Goal: Task Accomplishment & Management: Manage account settings

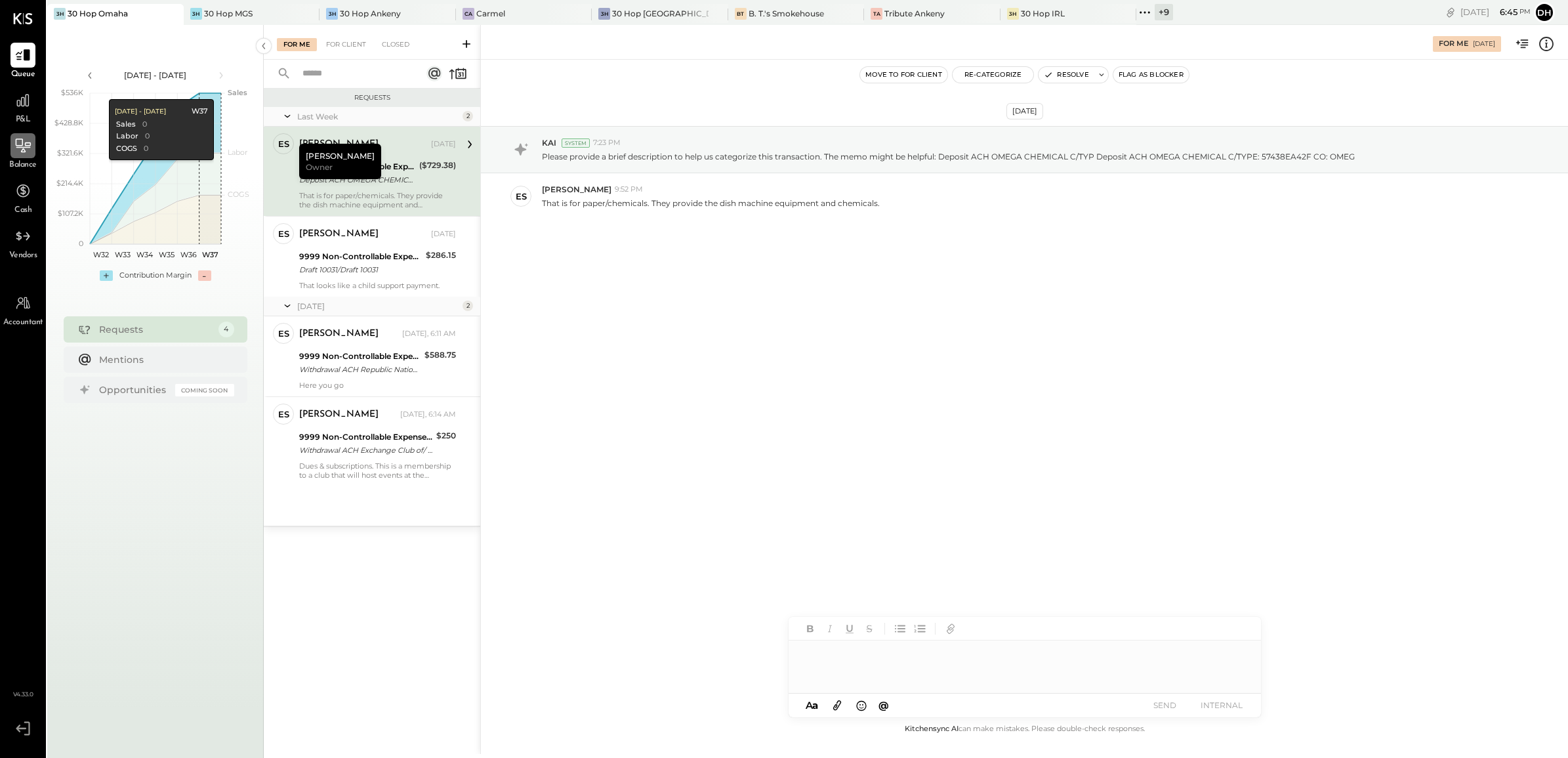
click at [18, 141] on icon at bounding box center [23, 145] width 17 height 17
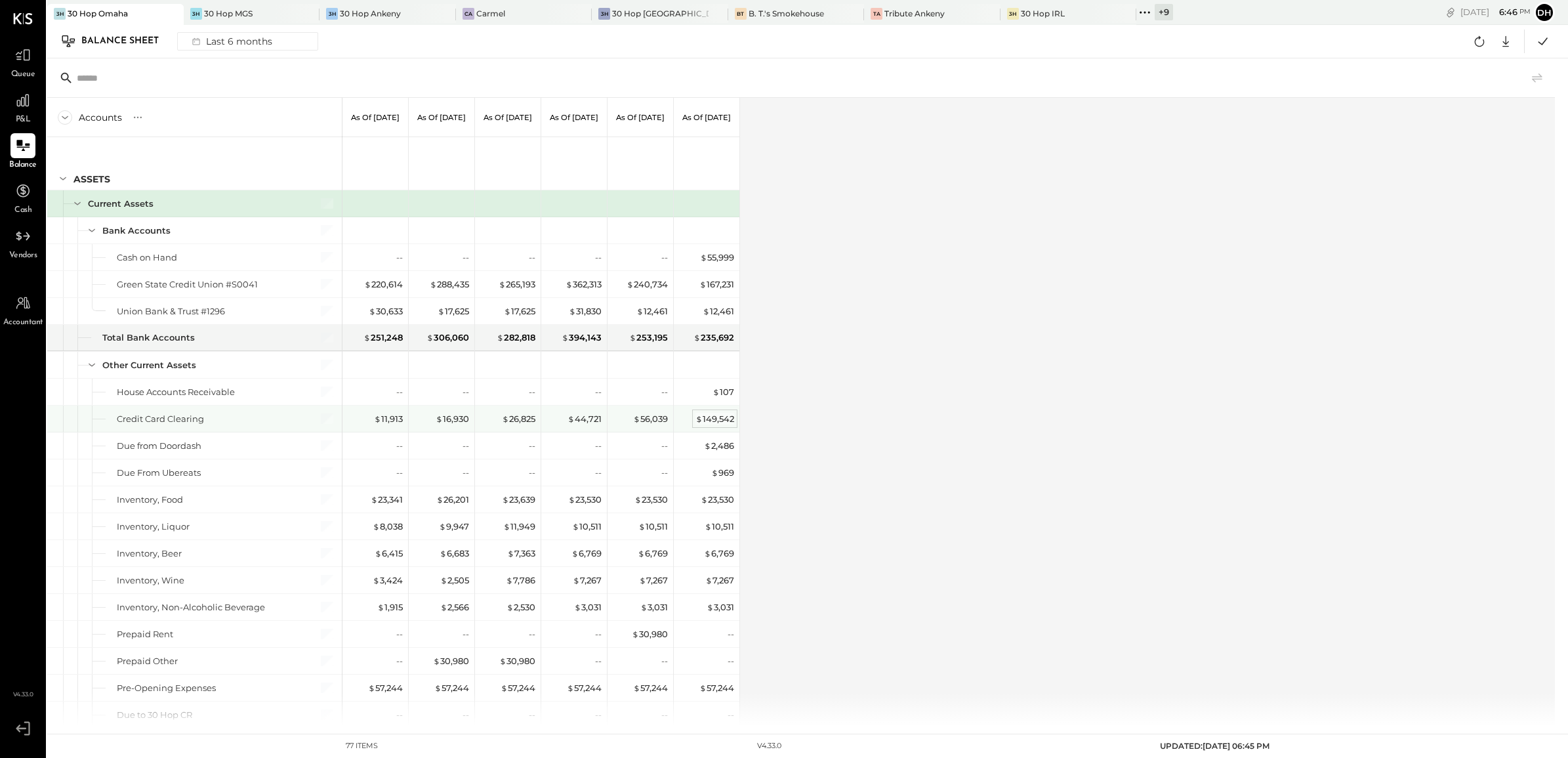
click at [708, 422] on div "$ 149,542" at bounding box center [714, 419] width 39 height 13
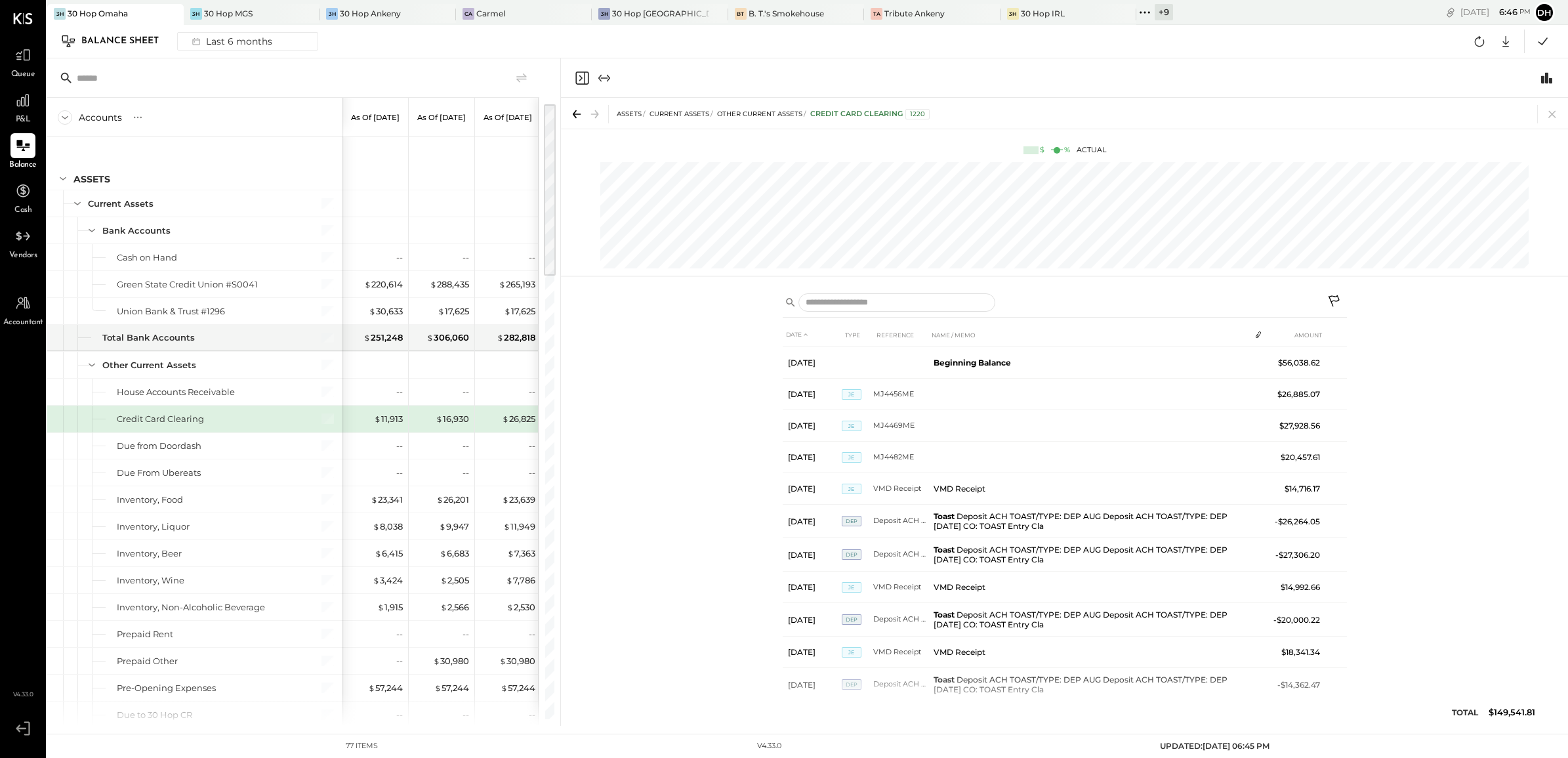
click at [1330, 298] on icon at bounding box center [1335, 302] width 16 height 16
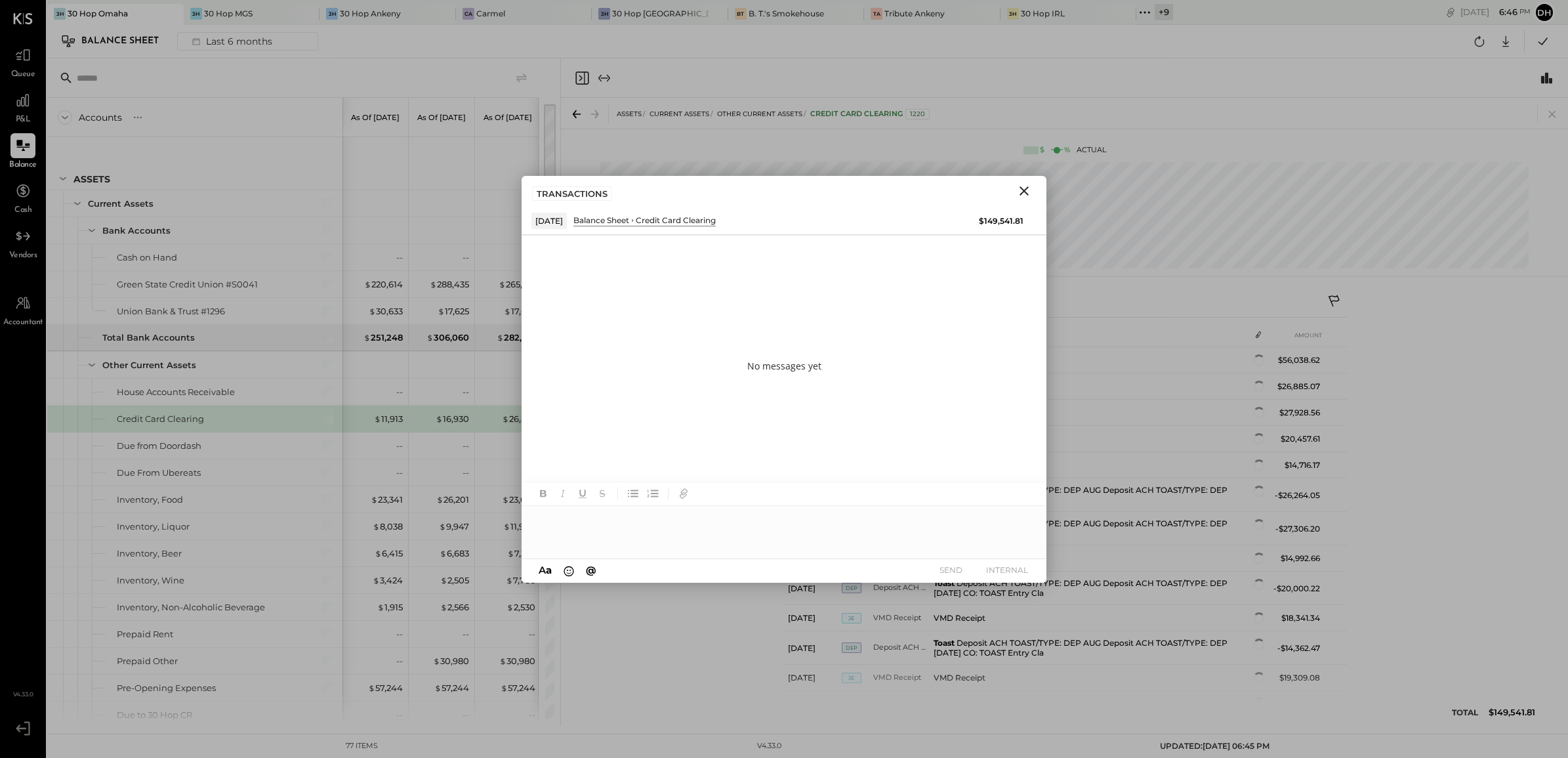
click at [648, 515] on div at bounding box center [783, 531] width 524 height 53
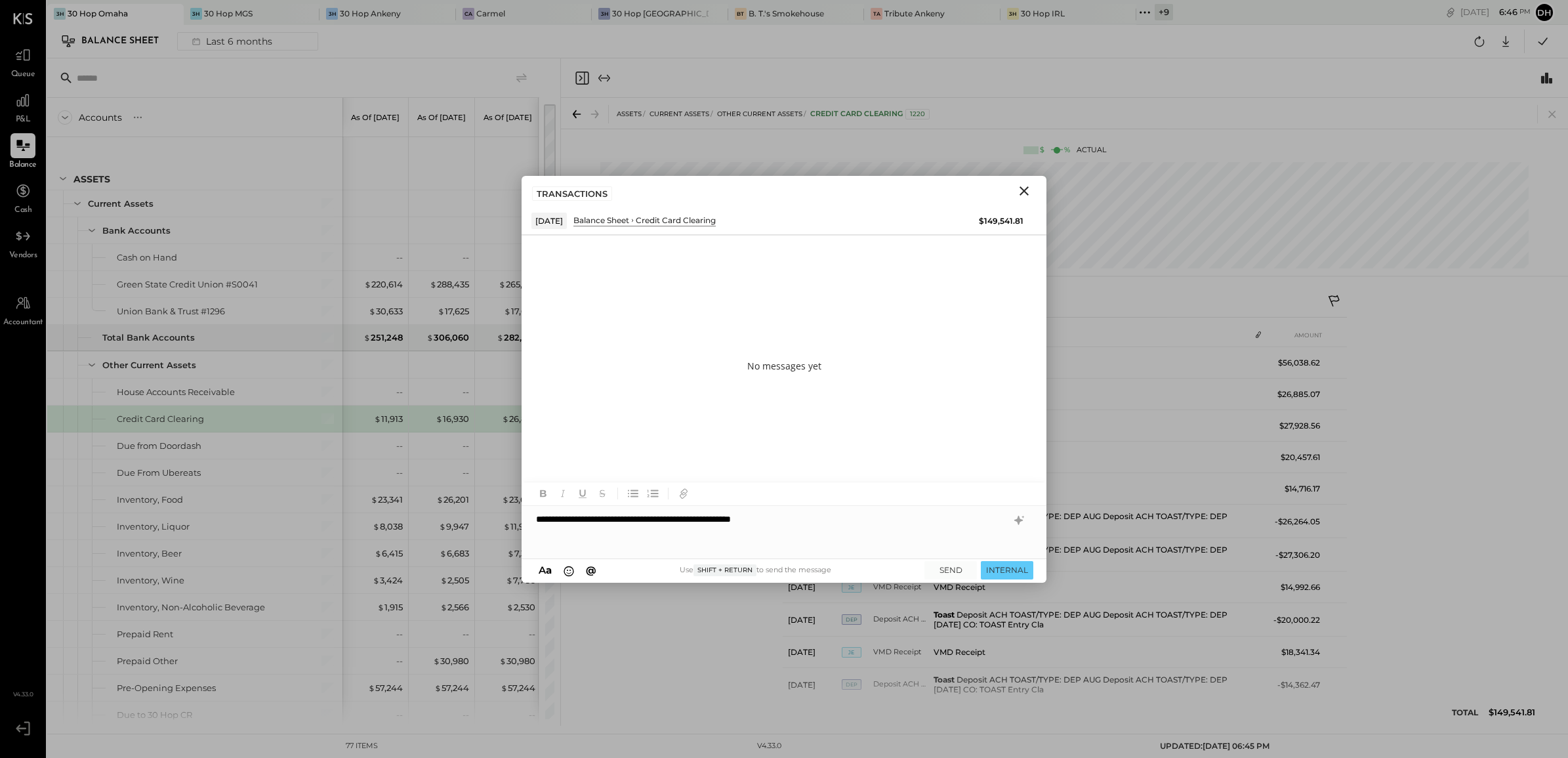
click at [847, 511] on div "**********" at bounding box center [783, 531] width 524 height 53
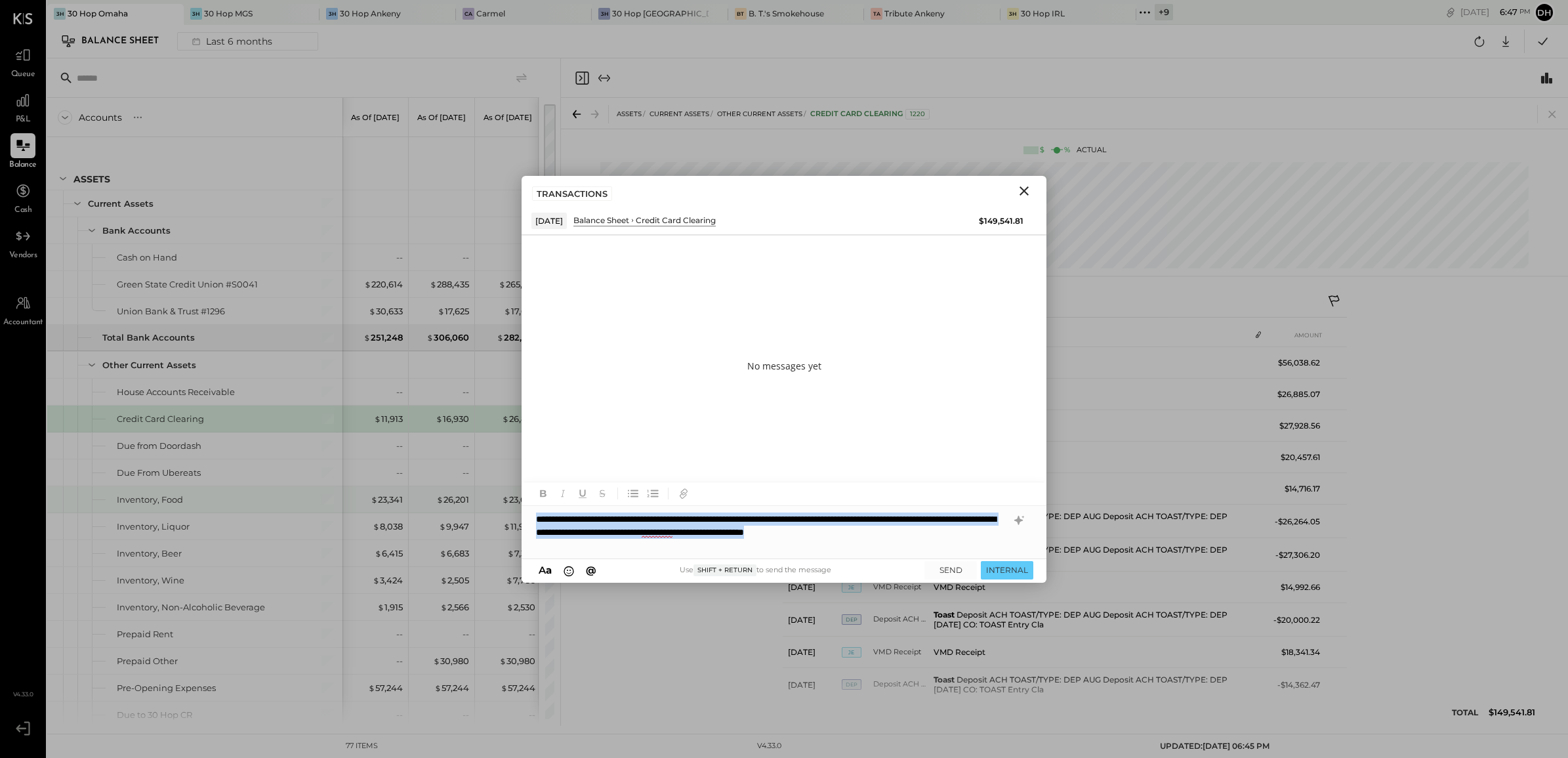
drag, startPoint x: 532, startPoint y: 526, endPoint x: 507, endPoint y: 489, distance: 44.7
click at [507, 489] on div "Accounts S GL As of [DATE] As of [DATE] As of [DATE] As of [DATE] As of [DATE] …" at bounding box center [807, 392] width 1520 height 667
click at [1024, 523] on icon at bounding box center [1019, 520] width 16 height 16
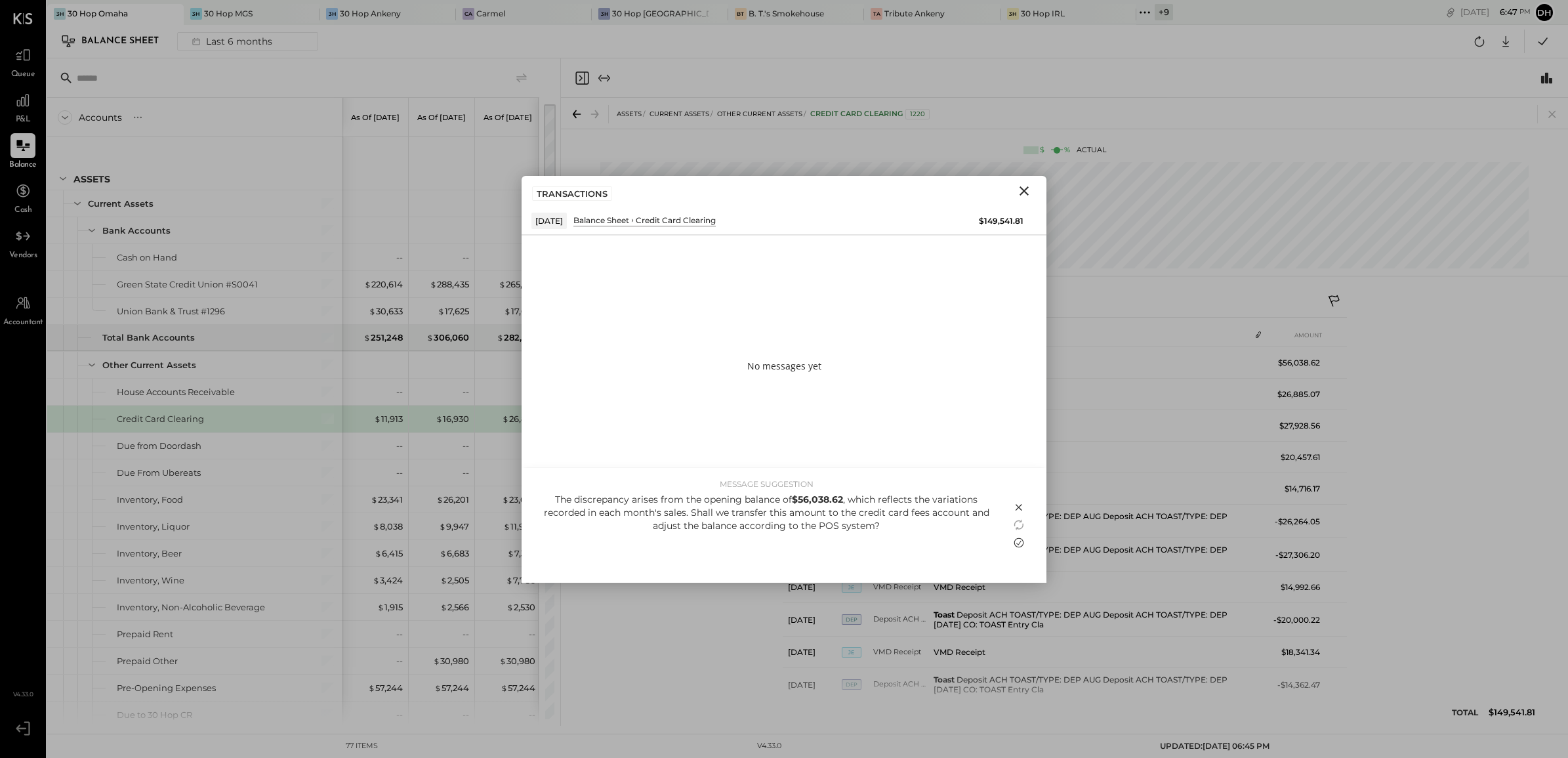
click at [1014, 544] on icon at bounding box center [1019, 542] width 16 height 16
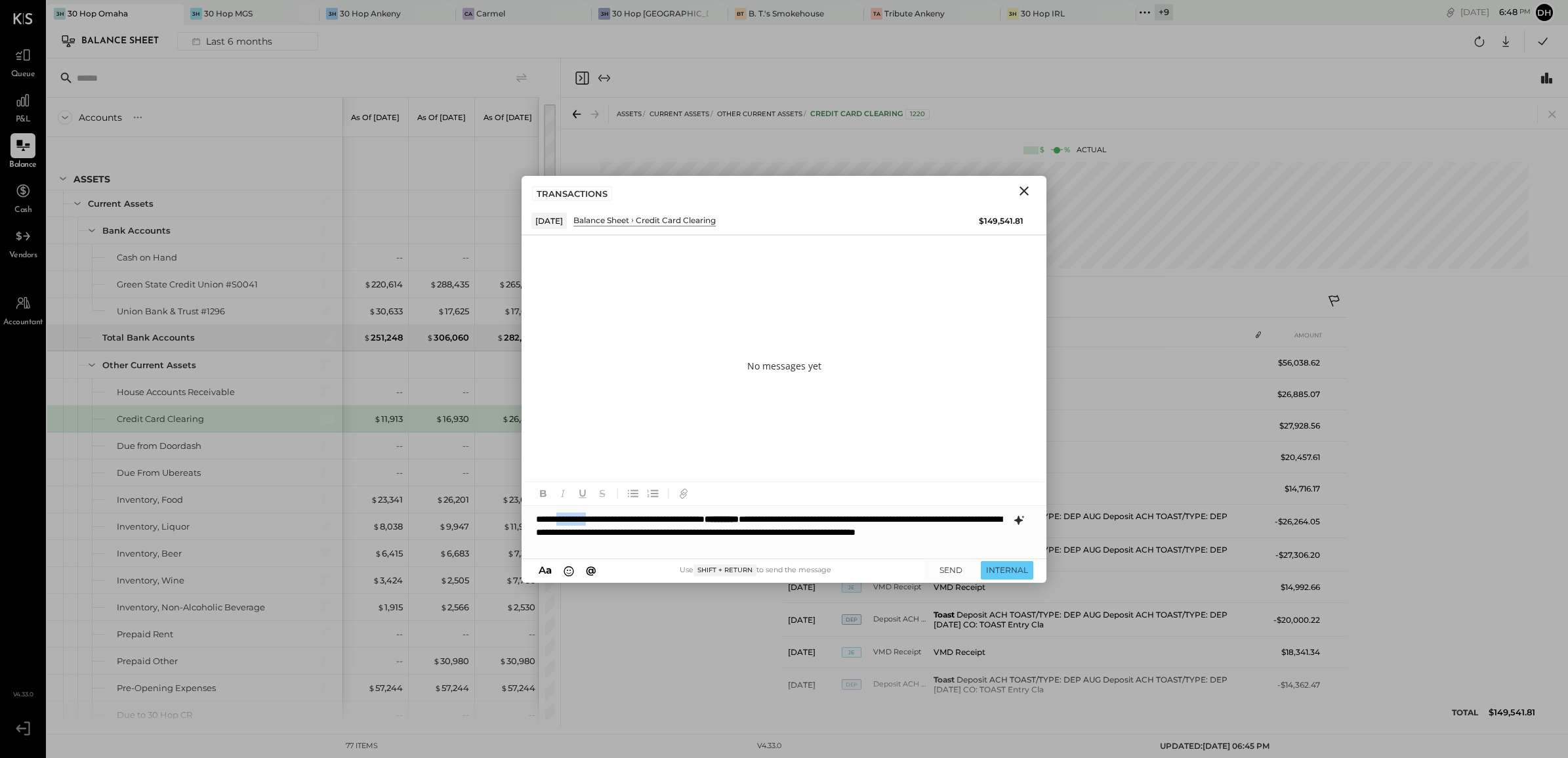
drag, startPoint x: 610, startPoint y: 517, endPoint x: 563, endPoint y: 516, distance: 47.0
click at [563, 516] on div "**********" at bounding box center [783, 531] width 524 height 53
click at [727, 545] on div "**********" at bounding box center [783, 531] width 524 height 53
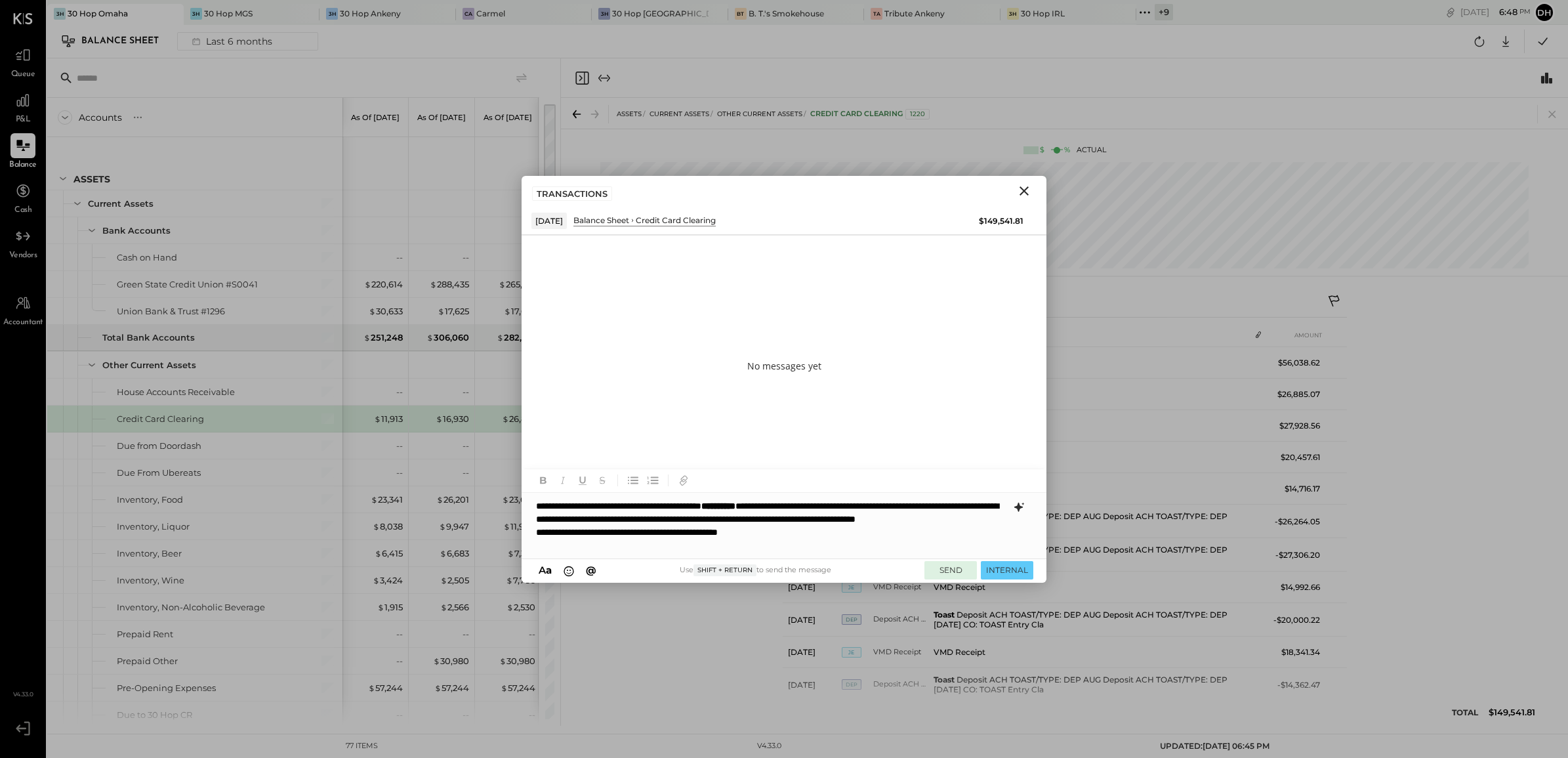
click at [952, 573] on button "SEND" at bounding box center [950, 570] width 53 height 18
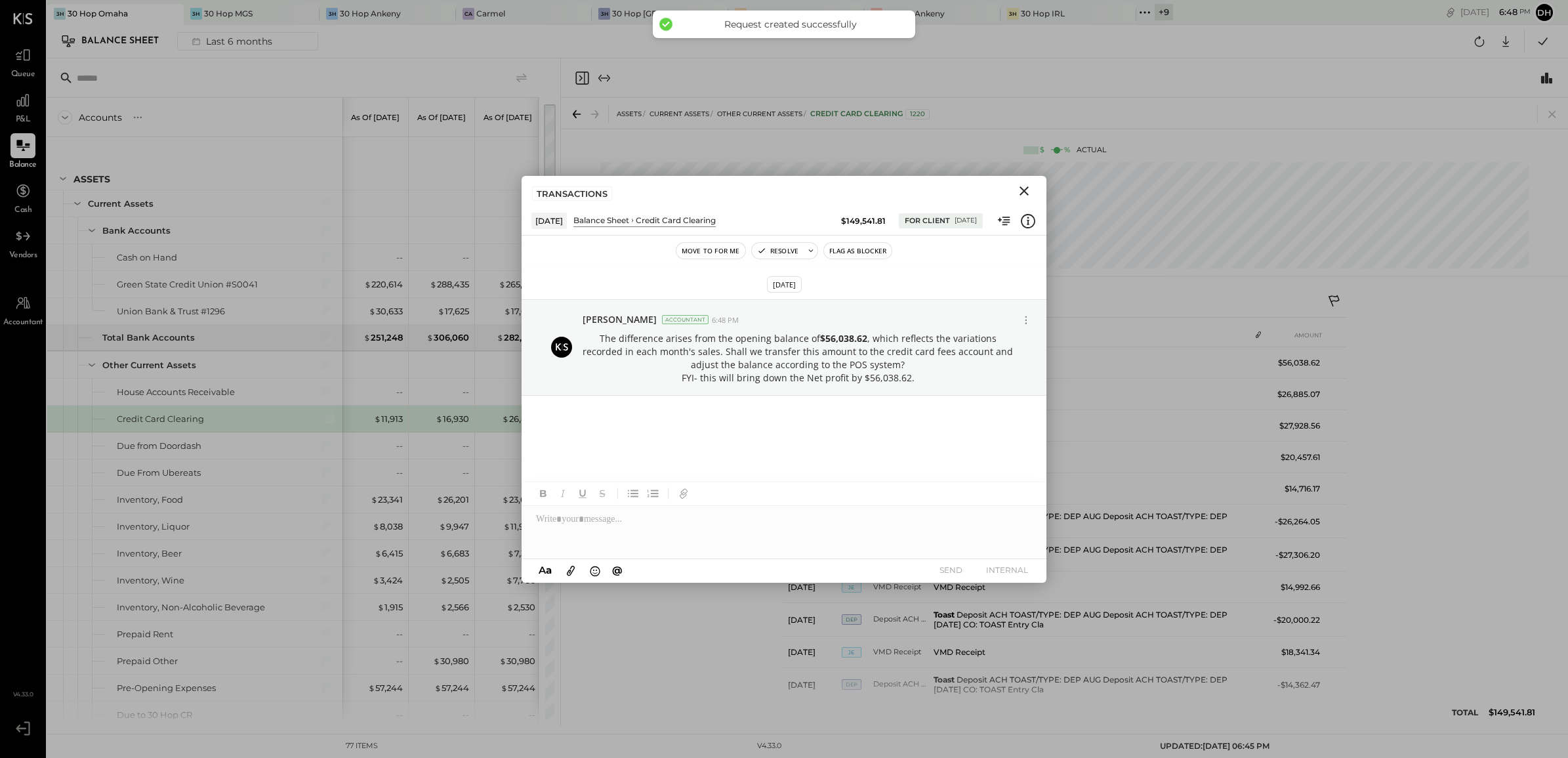
click at [1016, 191] on icon "Close" at bounding box center [1024, 191] width 16 height 16
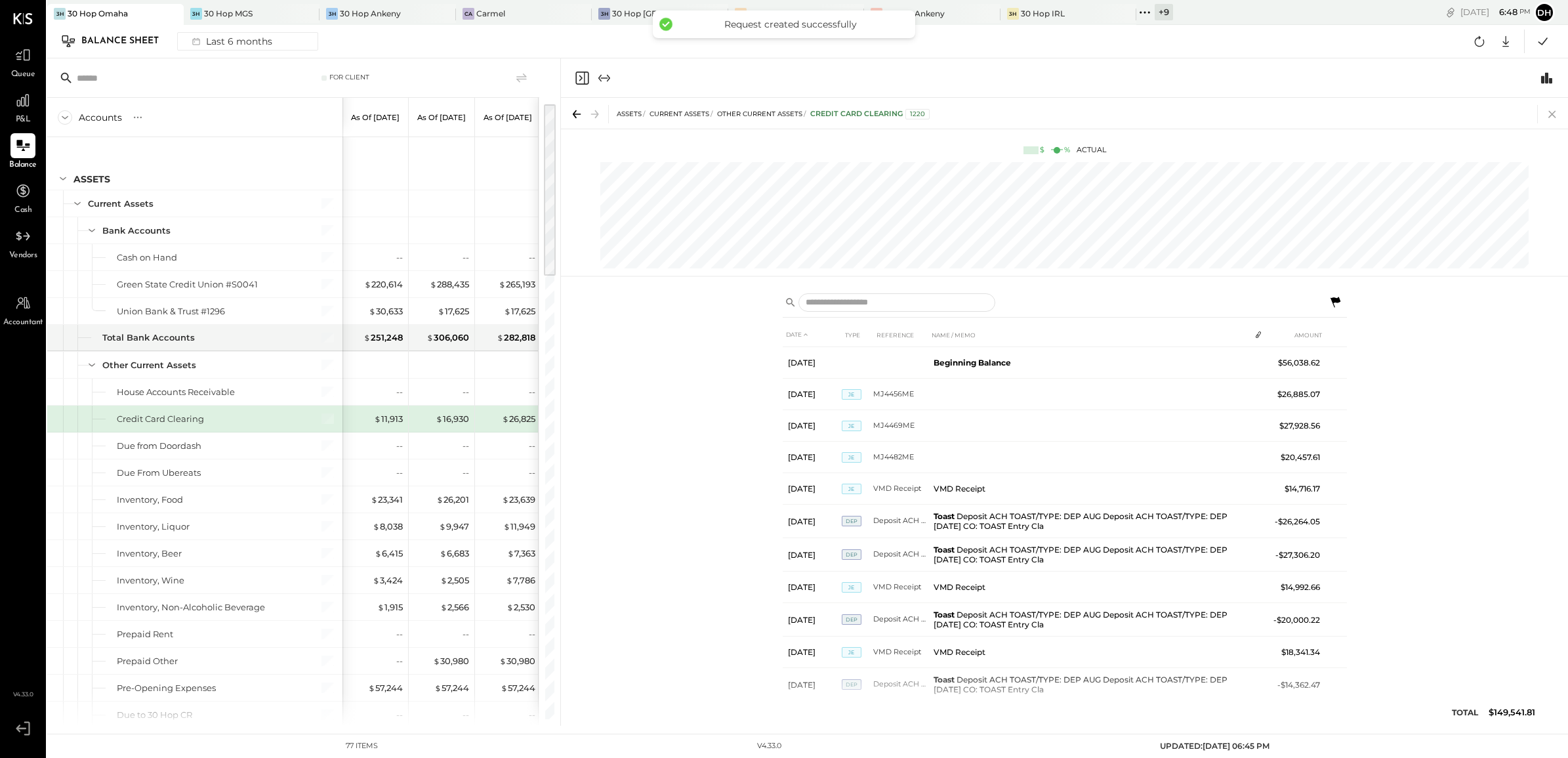
click at [1553, 113] on icon at bounding box center [1552, 113] width 18 height 18
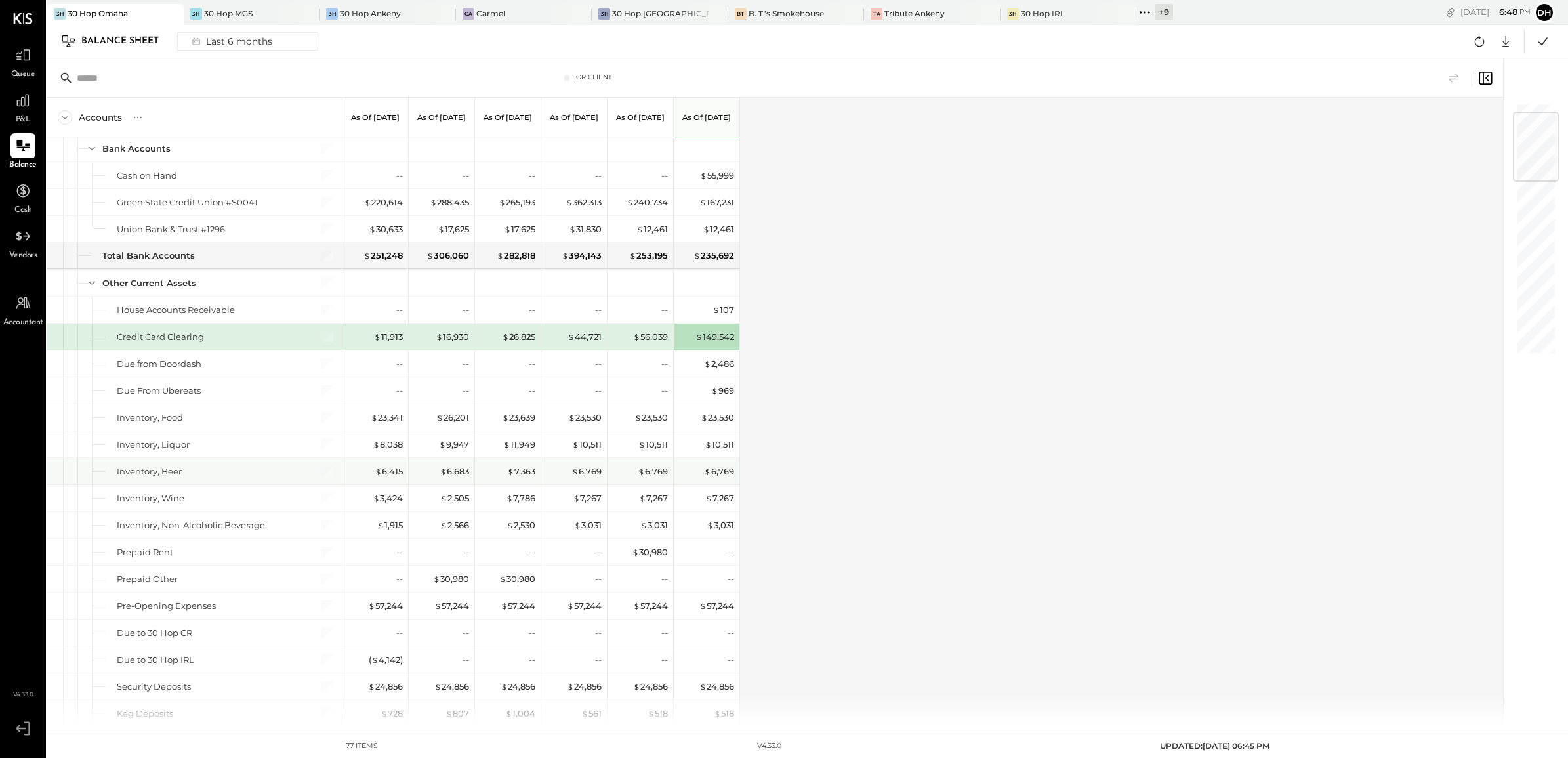
scroll to position [164, 0]
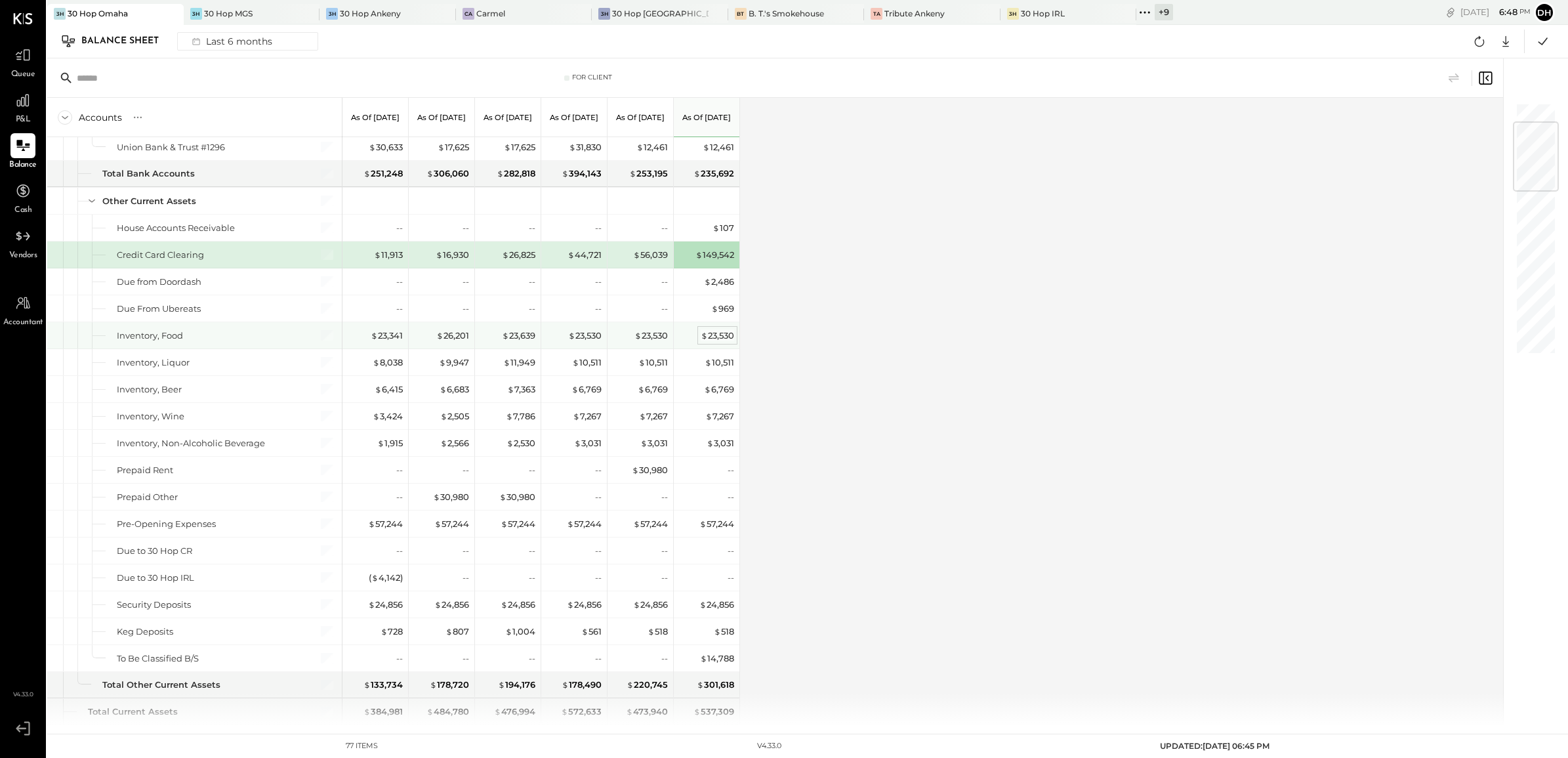
click at [705, 332] on span "$" at bounding box center [703, 335] width 7 height 11
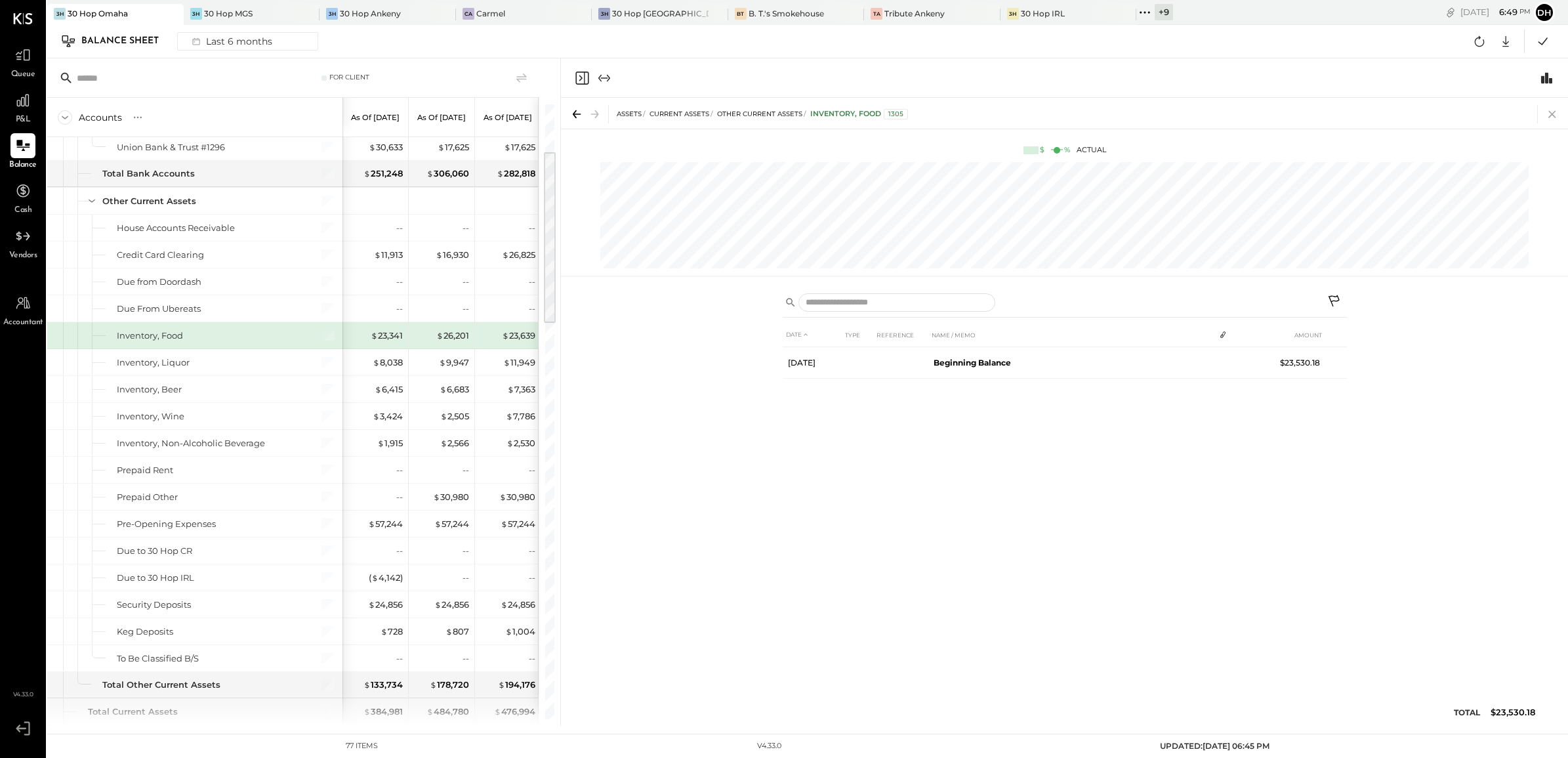
click at [1555, 114] on icon at bounding box center [1552, 113] width 18 height 18
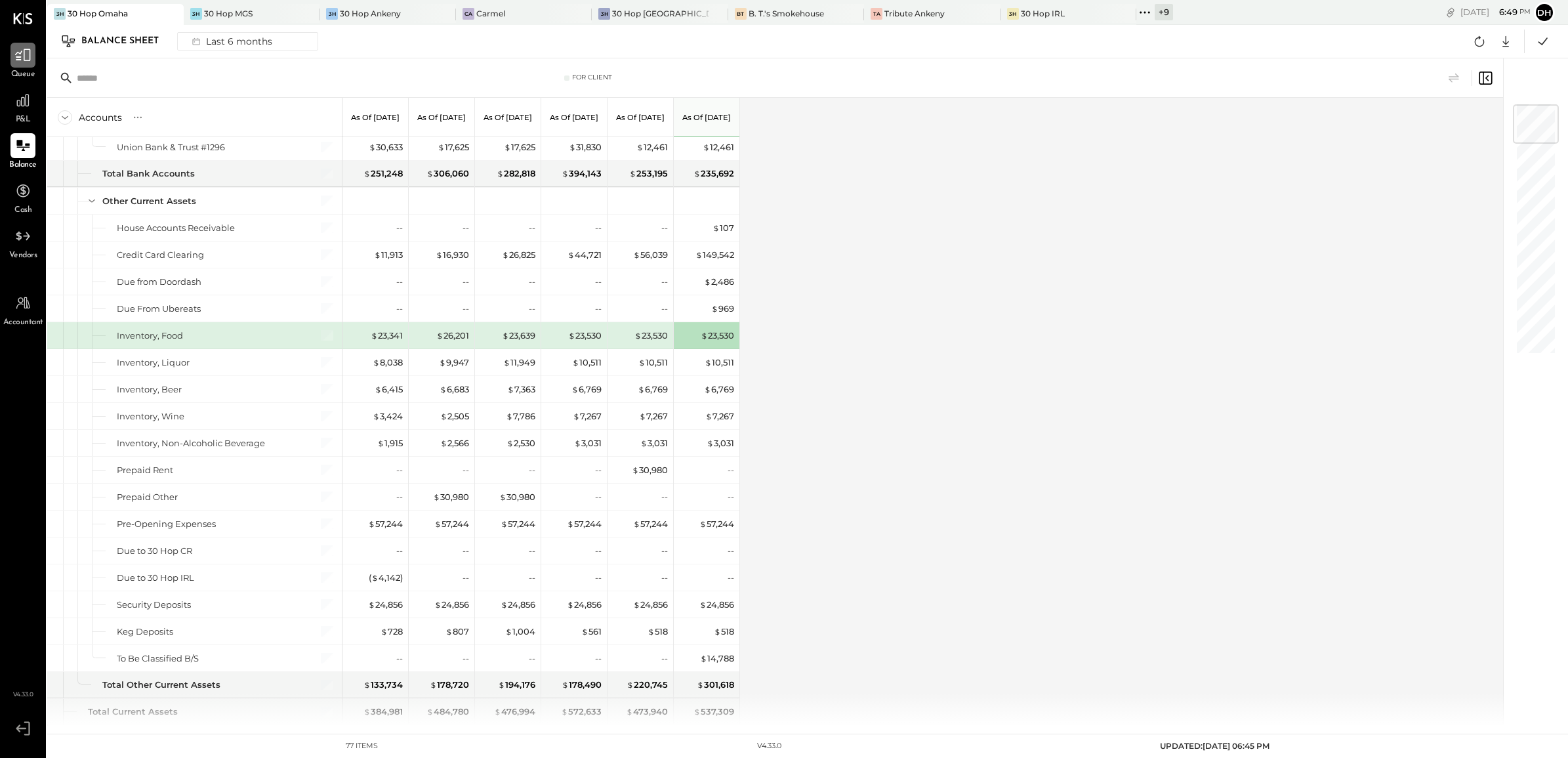
click at [24, 58] on icon at bounding box center [23, 55] width 17 height 17
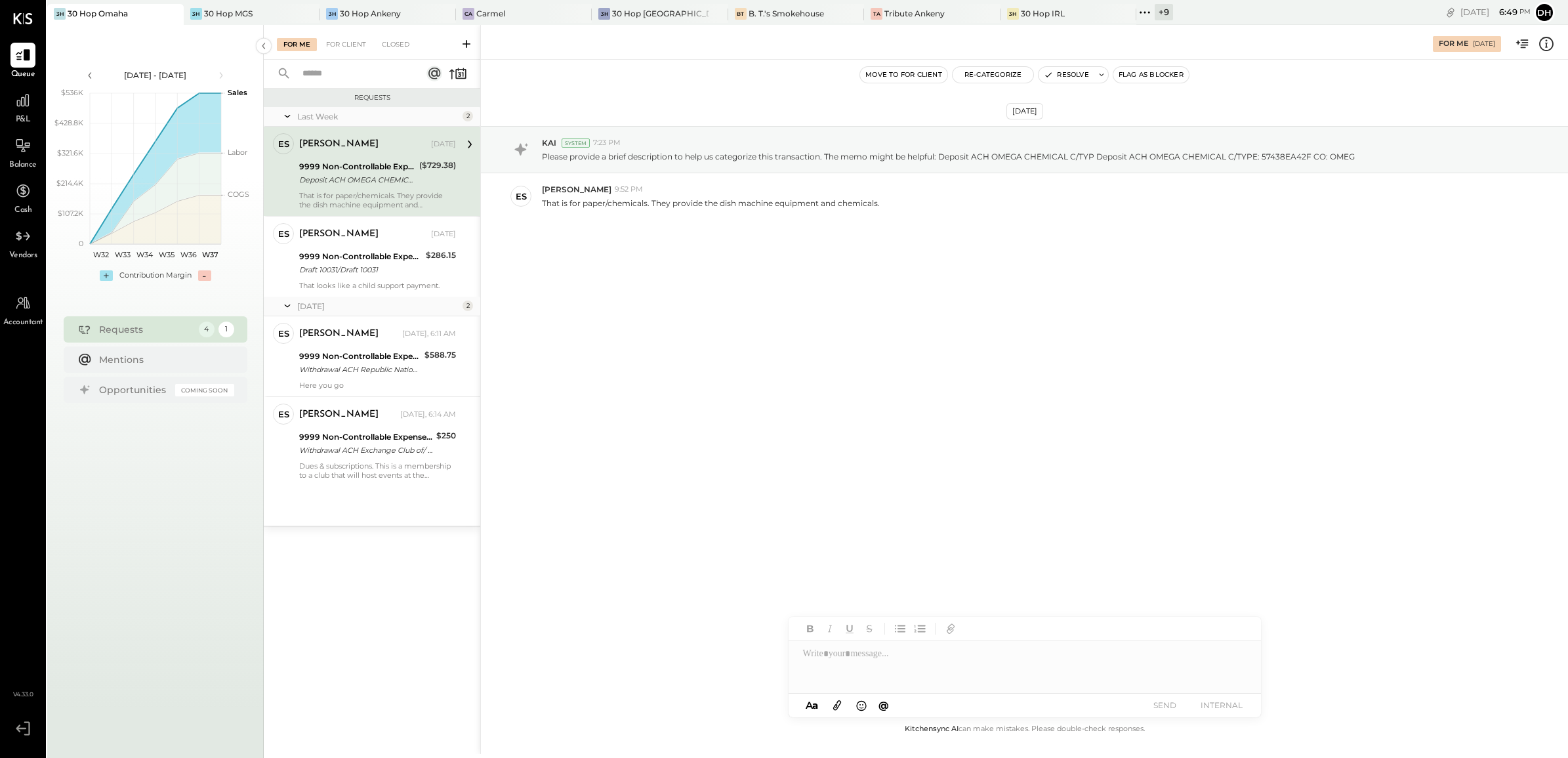
click at [468, 40] on icon at bounding box center [466, 44] width 13 height 13
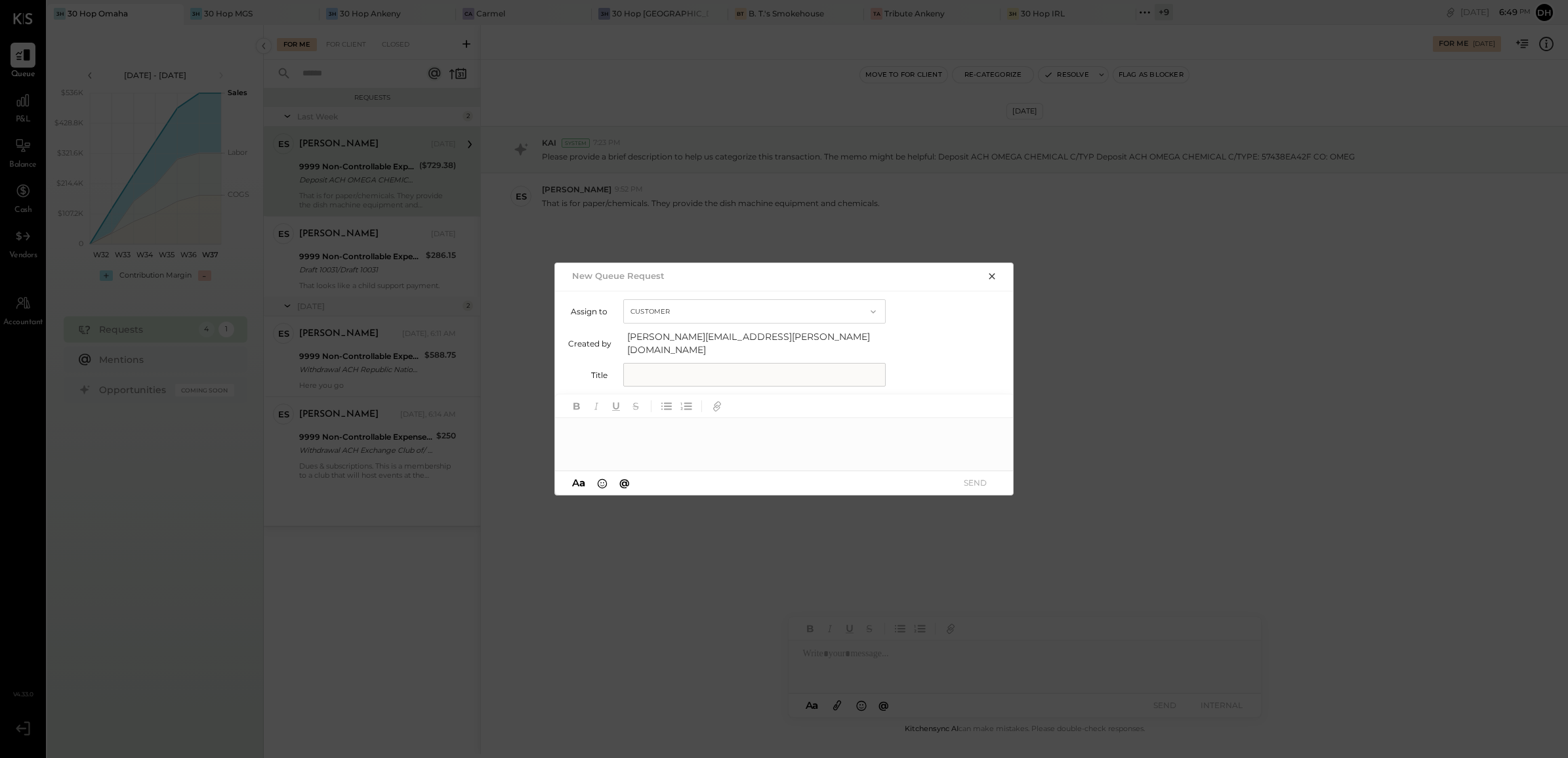
click at [996, 282] on icon "button" at bounding box center [992, 276] width 11 height 11
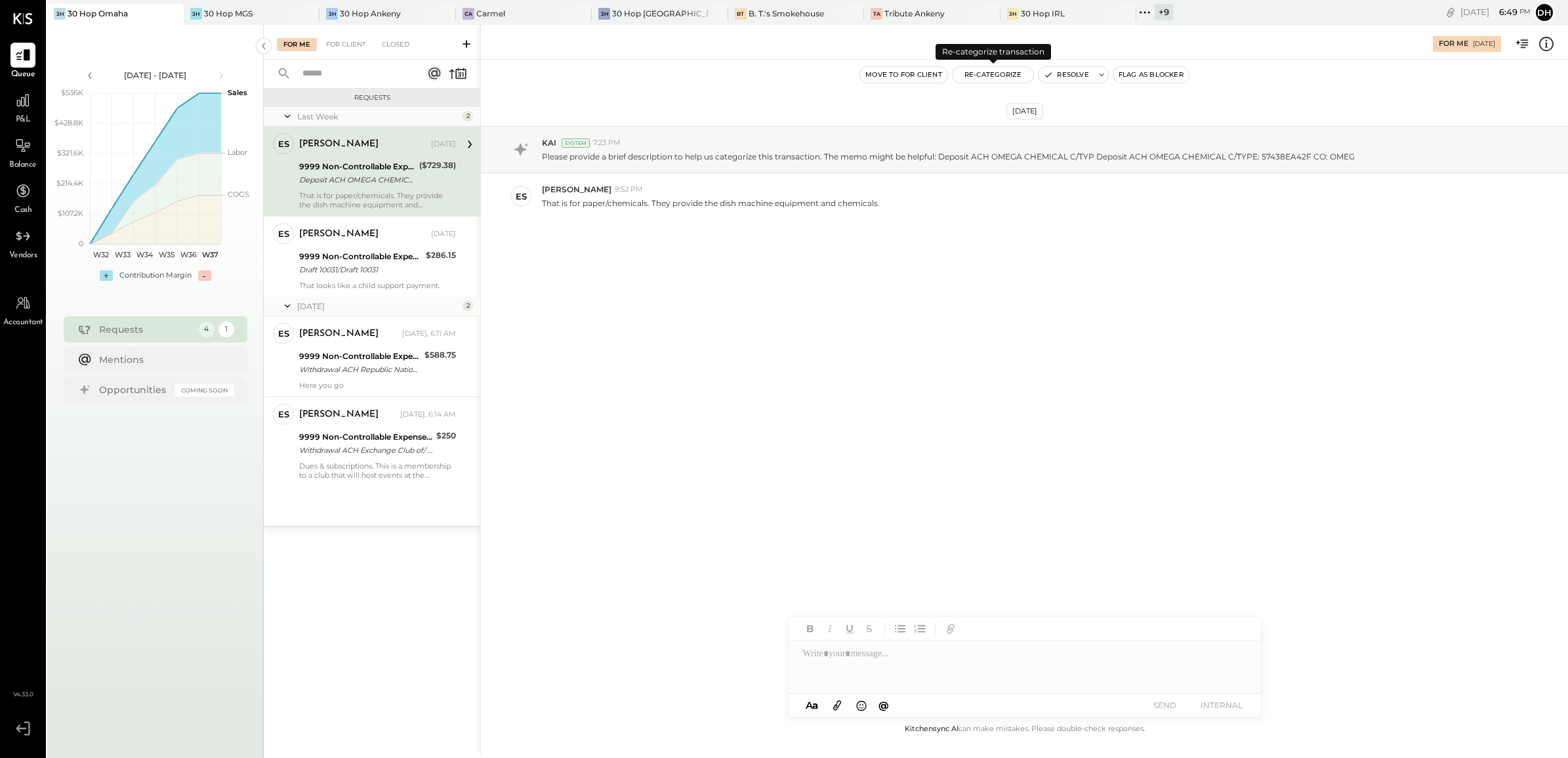
click at [1004, 76] on button "Re-Categorize" at bounding box center [993, 75] width 82 height 16
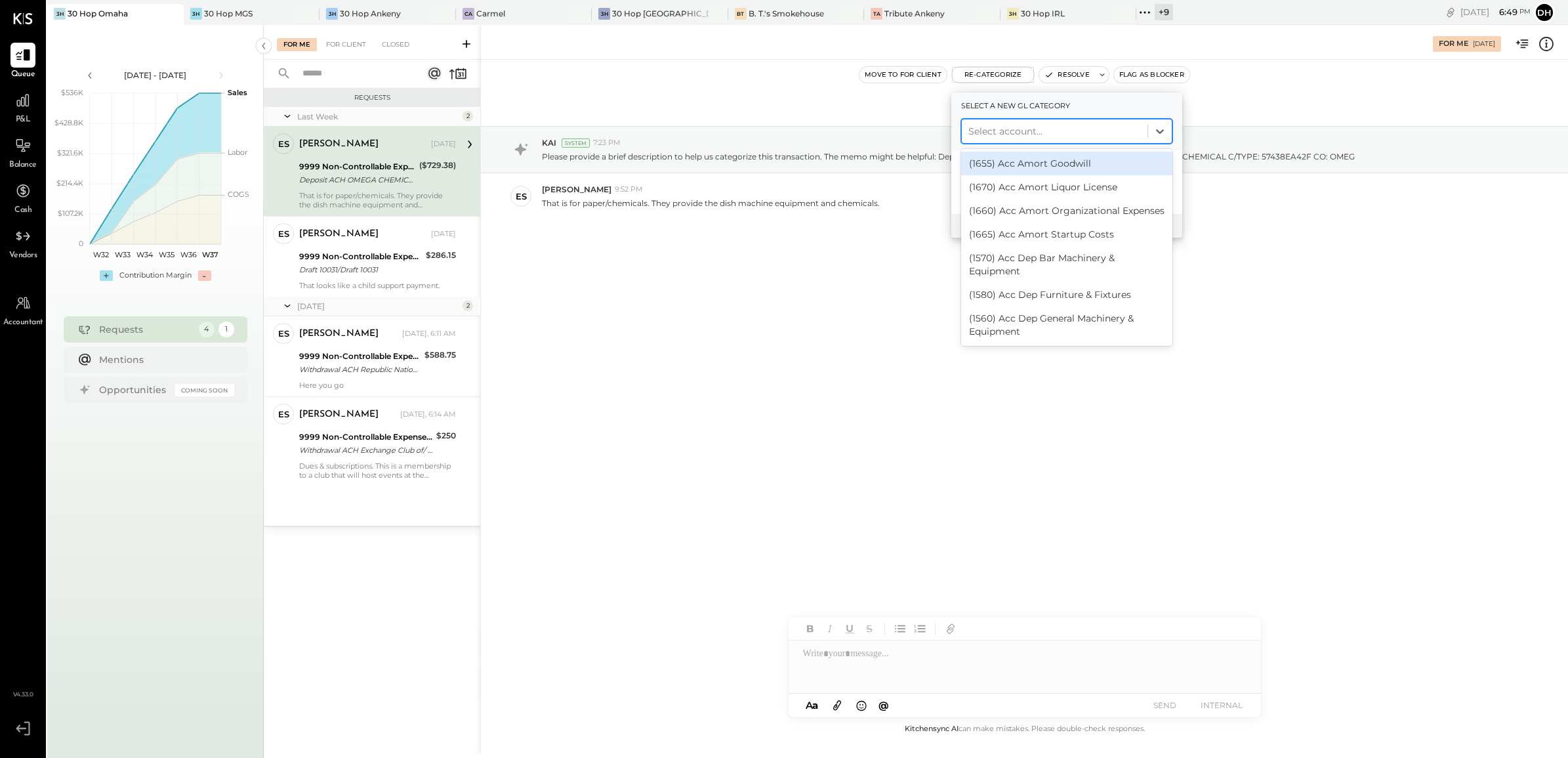
click at [1010, 129] on div at bounding box center [1054, 131] width 172 height 16
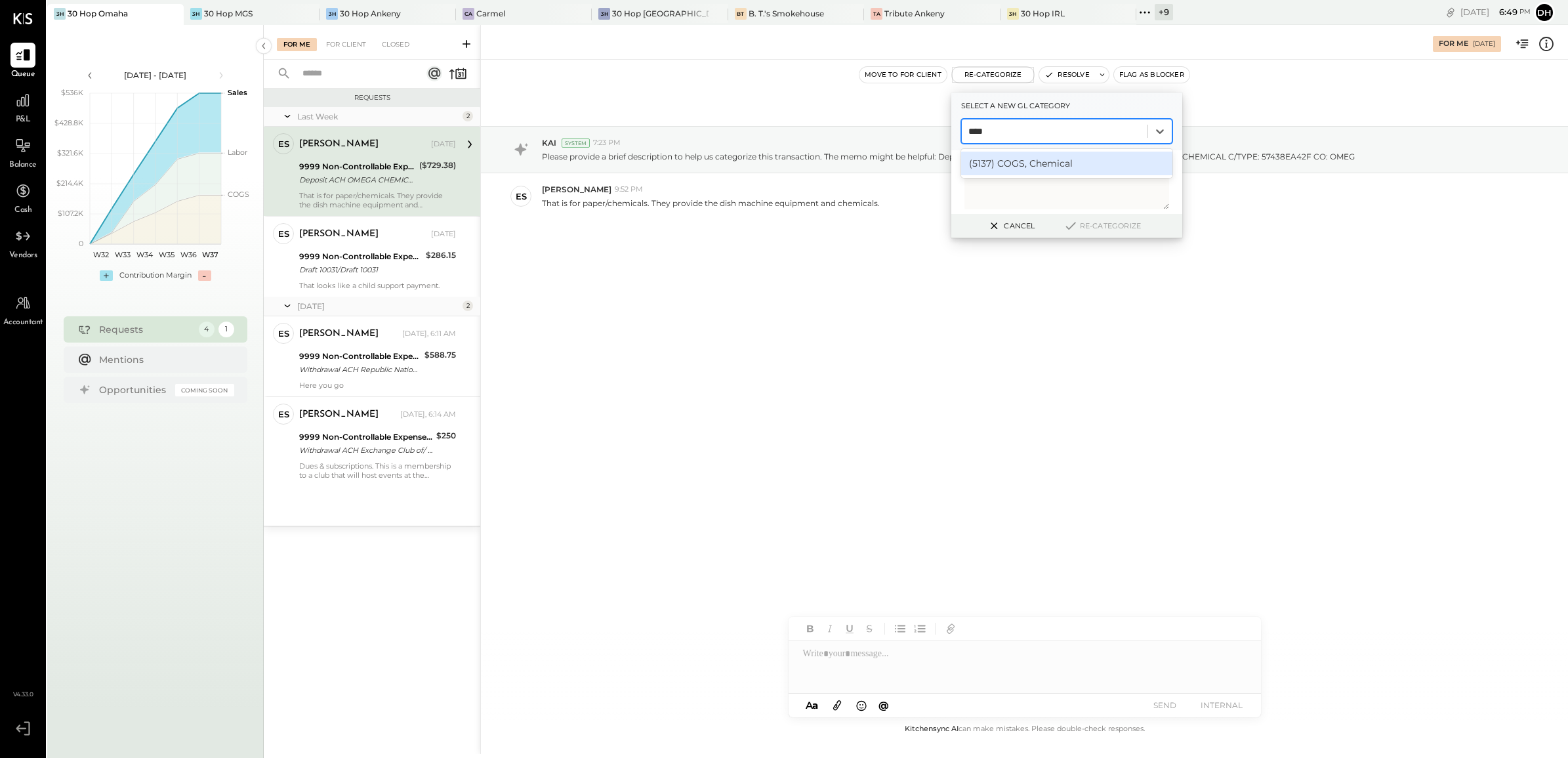
type input "*****"
click at [1012, 164] on div "(5137) COGS, Chemical" at bounding box center [1067, 163] width 211 height 24
click at [1128, 227] on button "Re-Categorize" at bounding box center [1101, 226] width 87 height 16
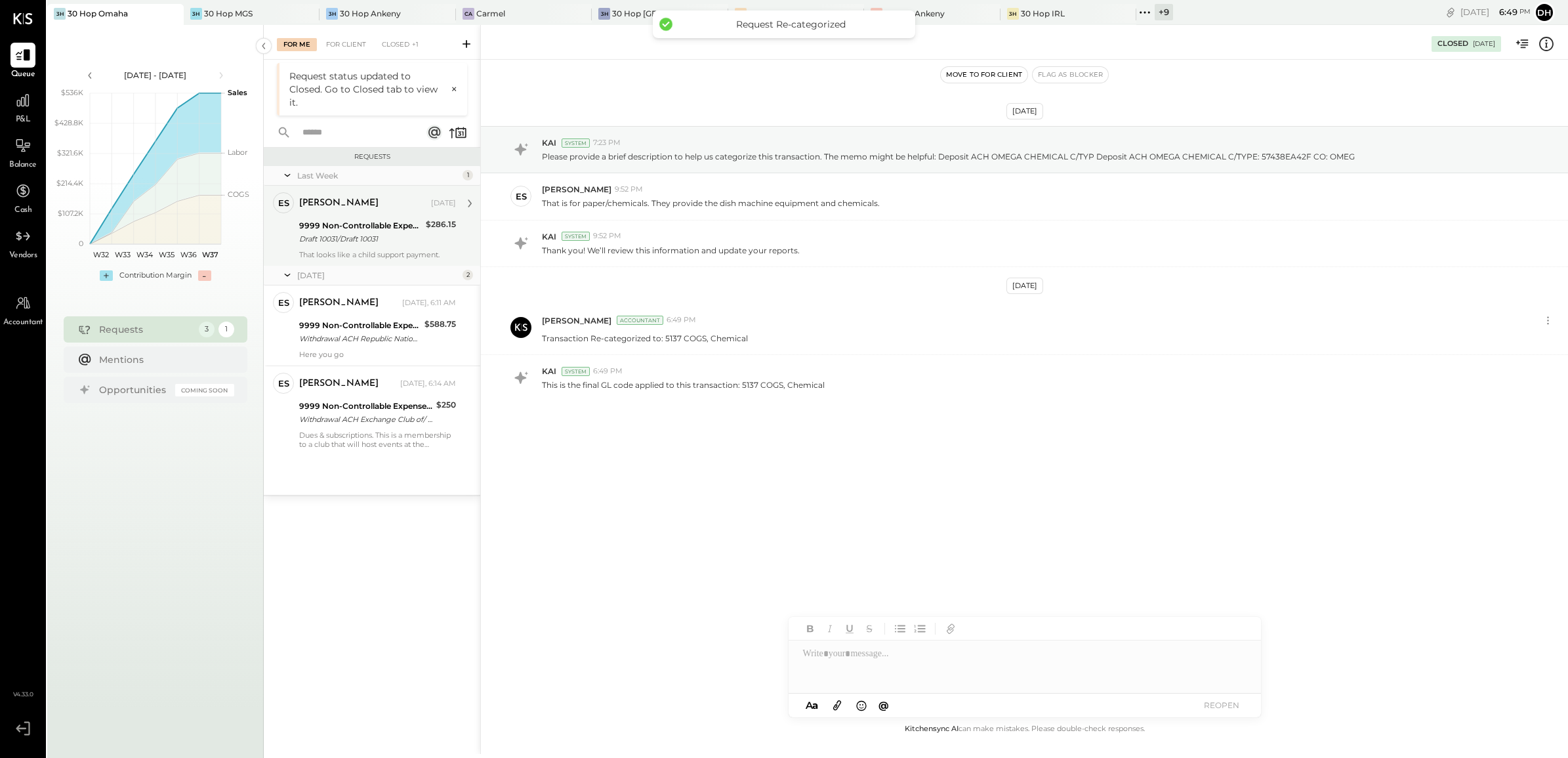
click at [367, 256] on div "That looks like a child support payment." at bounding box center [378, 254] width 157 height 9
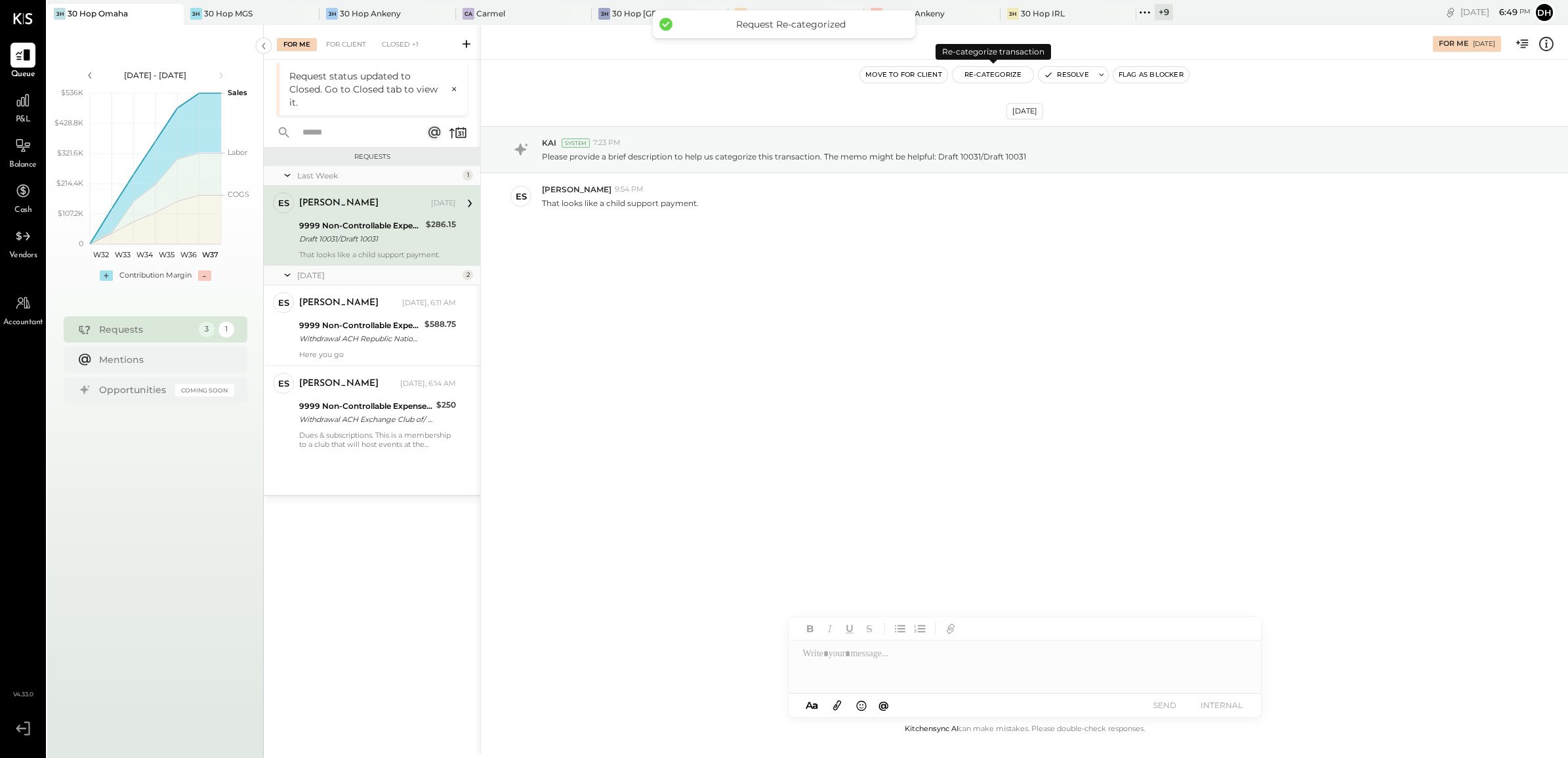
click at [995, 67] on button "Re-Categorize" at bounding box center [993, 75] width 82 height 16
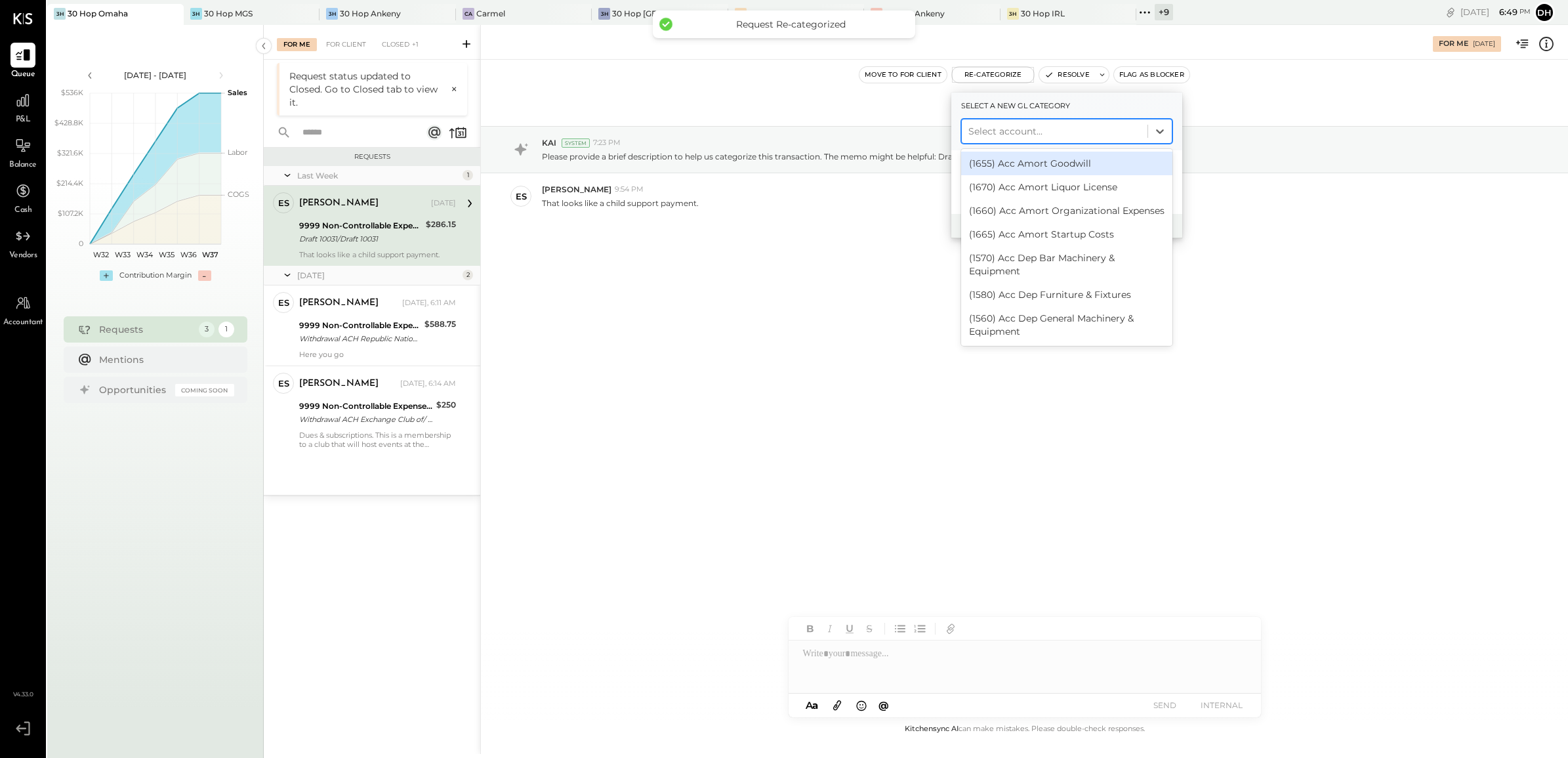
click at [989, 135] on div at bounding box center [1054, 131] width 172 height 16
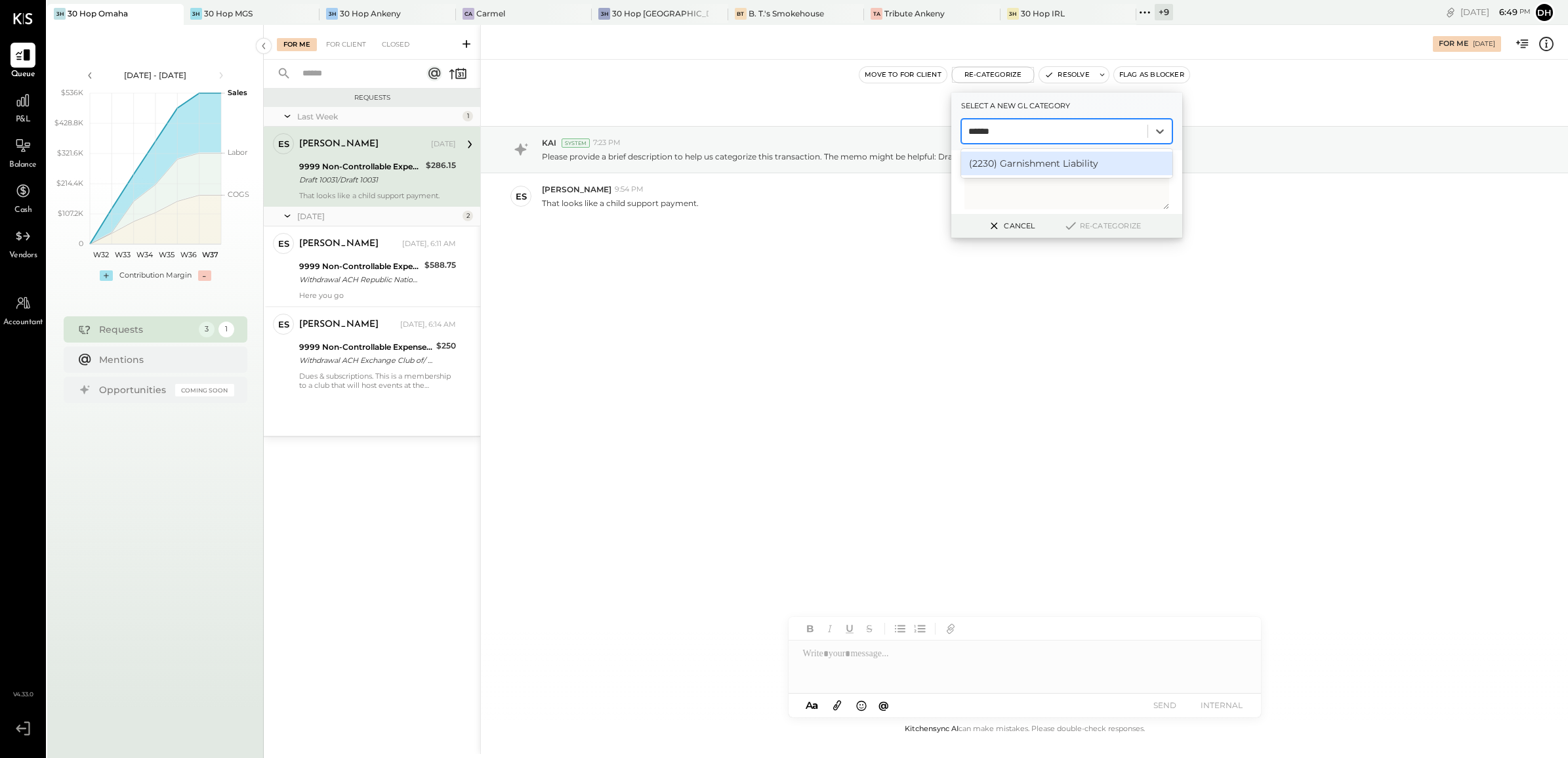
type input "*******"
click at [1080, 224] on button "Re-Categorize" at bounding box center [1101, 226] width 87 height 16
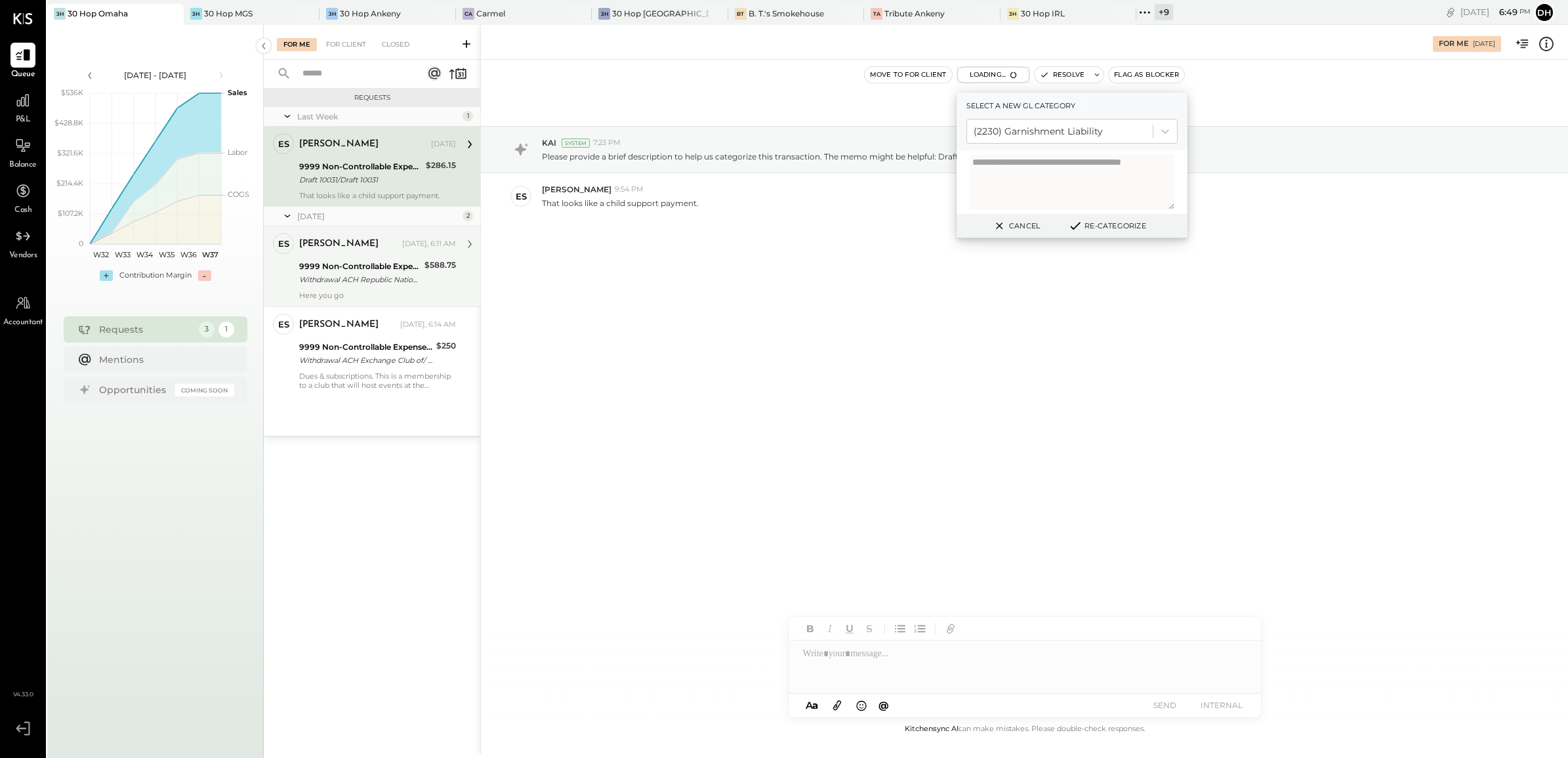
click at [336, 261] on div "9999 Non-Controllable Expenses:Other Income and Expenses:To Be Classified P&L" at bounding box center [360, 266] width 121 height 13
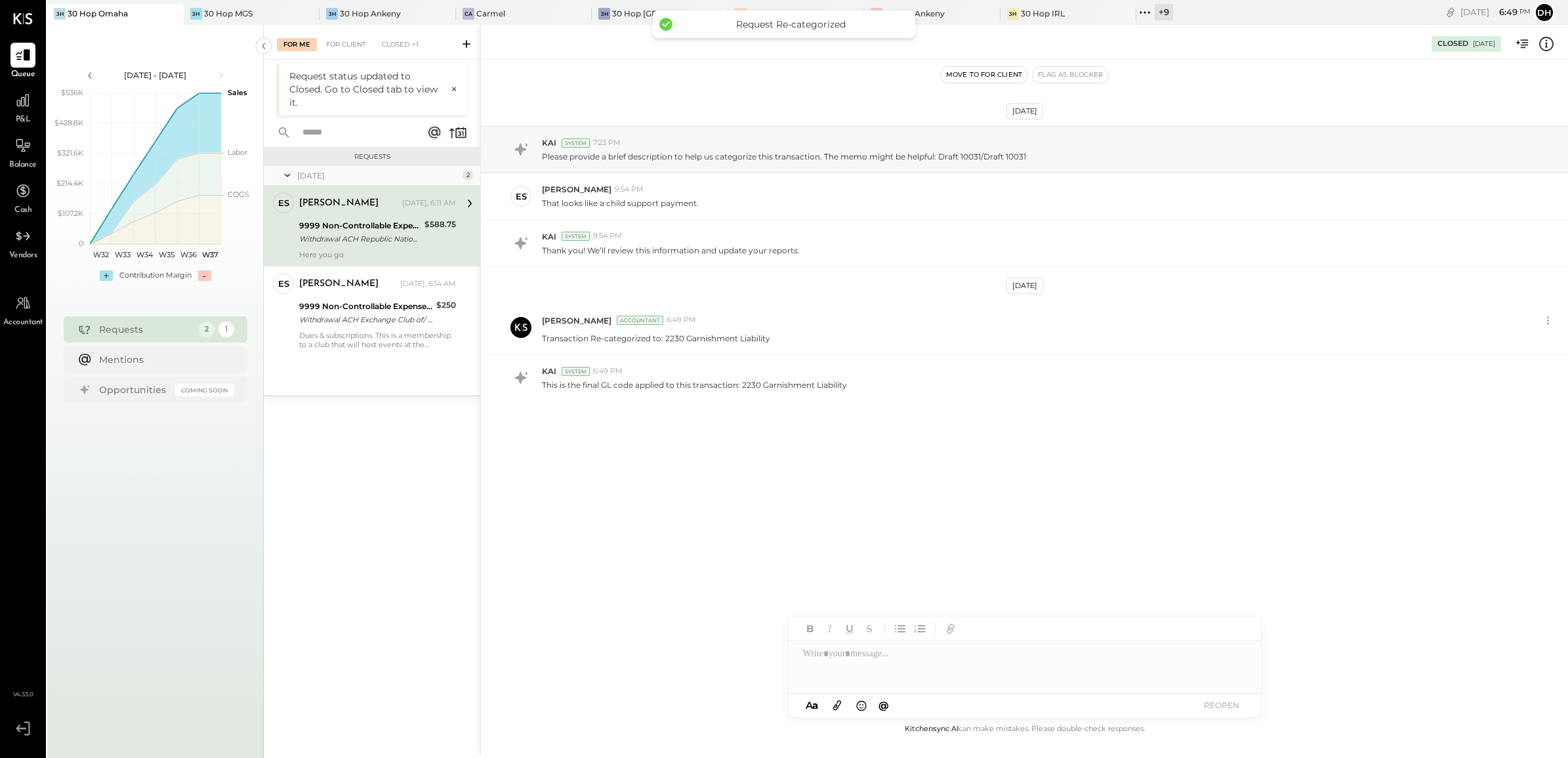
click at [341, 218] on div "9999 Non-Controllable Expenses:Other Income and Expenses:To Be Classified P&L W…" at bounding box center [360, 232] width 121 height 29
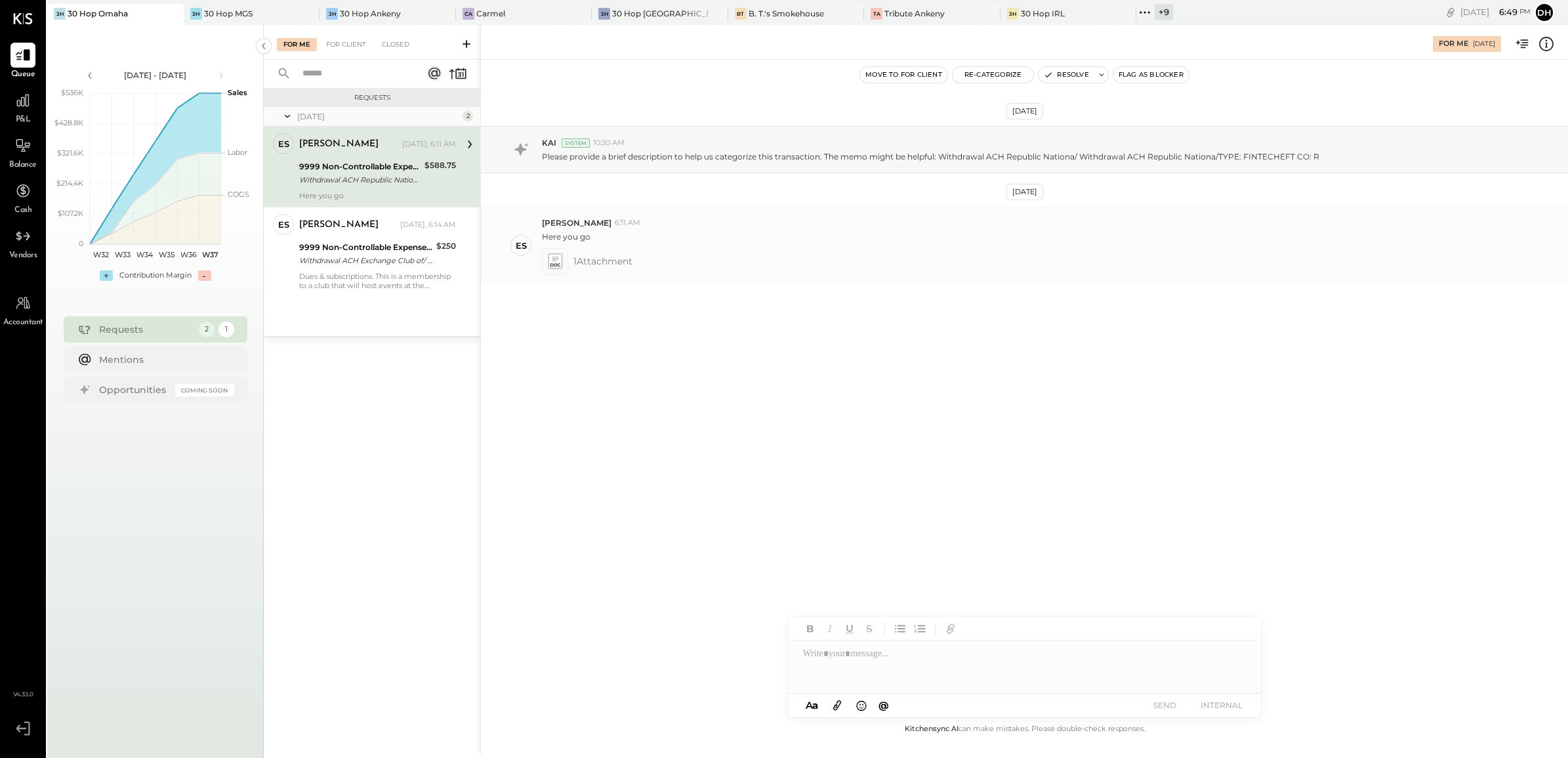
click at [557, 264] on icon at bounding box center [555, 261] width 14 height 15
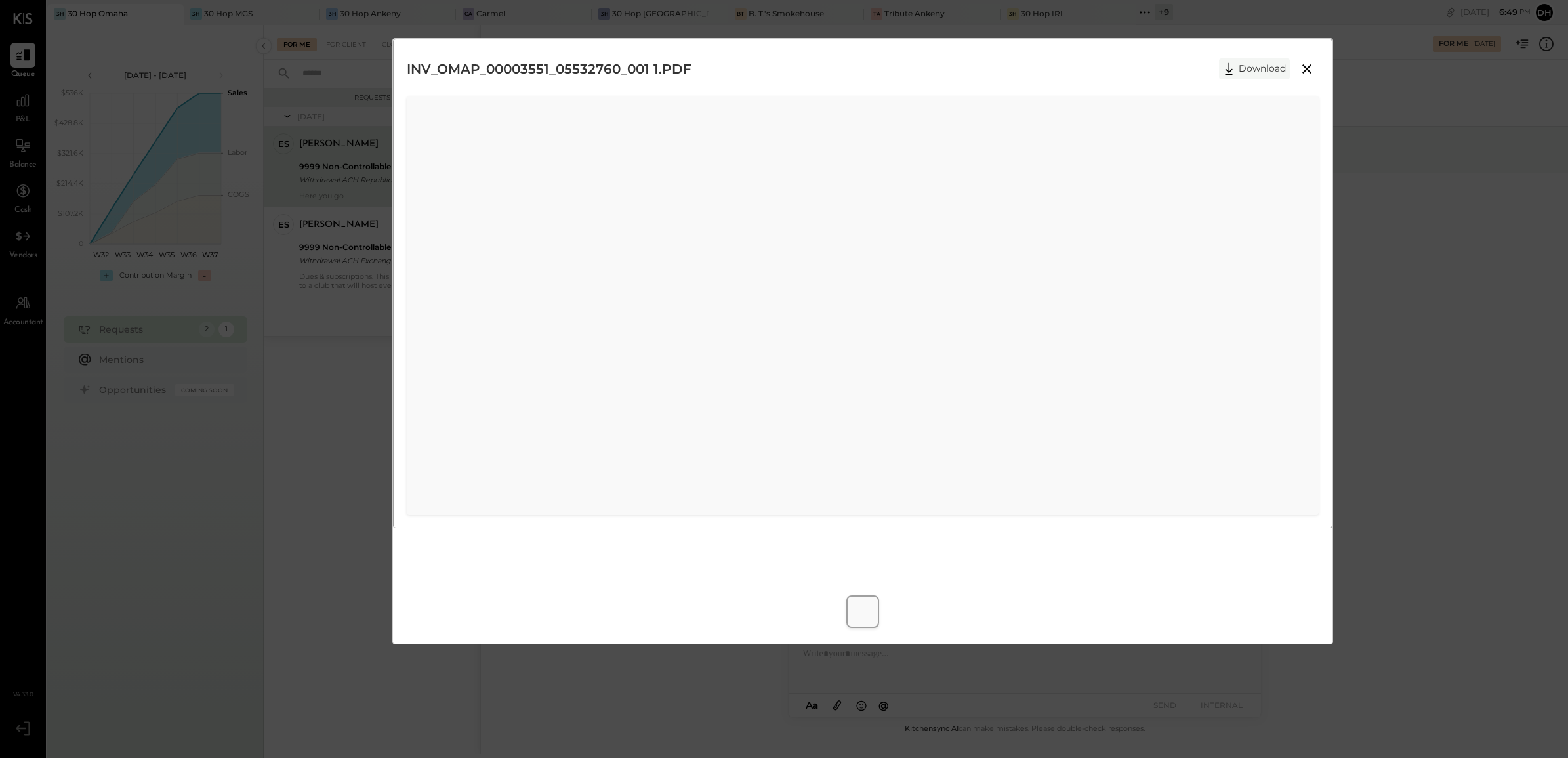
click at [1271, 64] on button "Download" at bounding box center [1254, 69] width 71 height 21
click at [975, 78] on div "INV_OMAP_00003551_05532760_001 1.PDF Download" at bounding box center [863, 69] width 911 height 33
click at [1300, 68] on icon at bounding box center [1307, 69] width 16 height 16
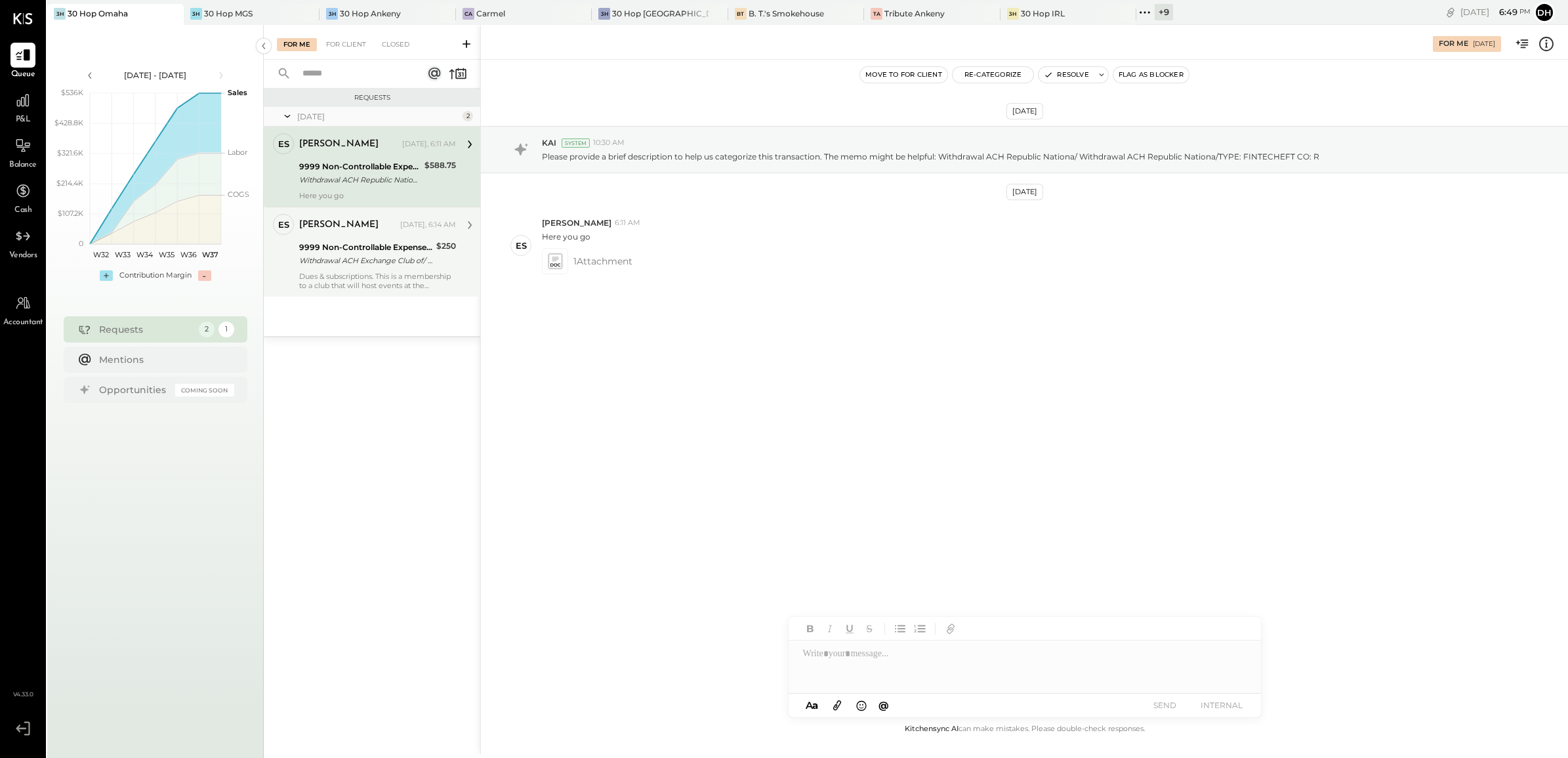
click at [297, 270] on div "ES [PERSON_NAME] Owner [PERSON_NAME] [DATE], 6:14 AM 9999 Non-Controllable Expe…" at bounding box center [372, 252] width 217 height 90
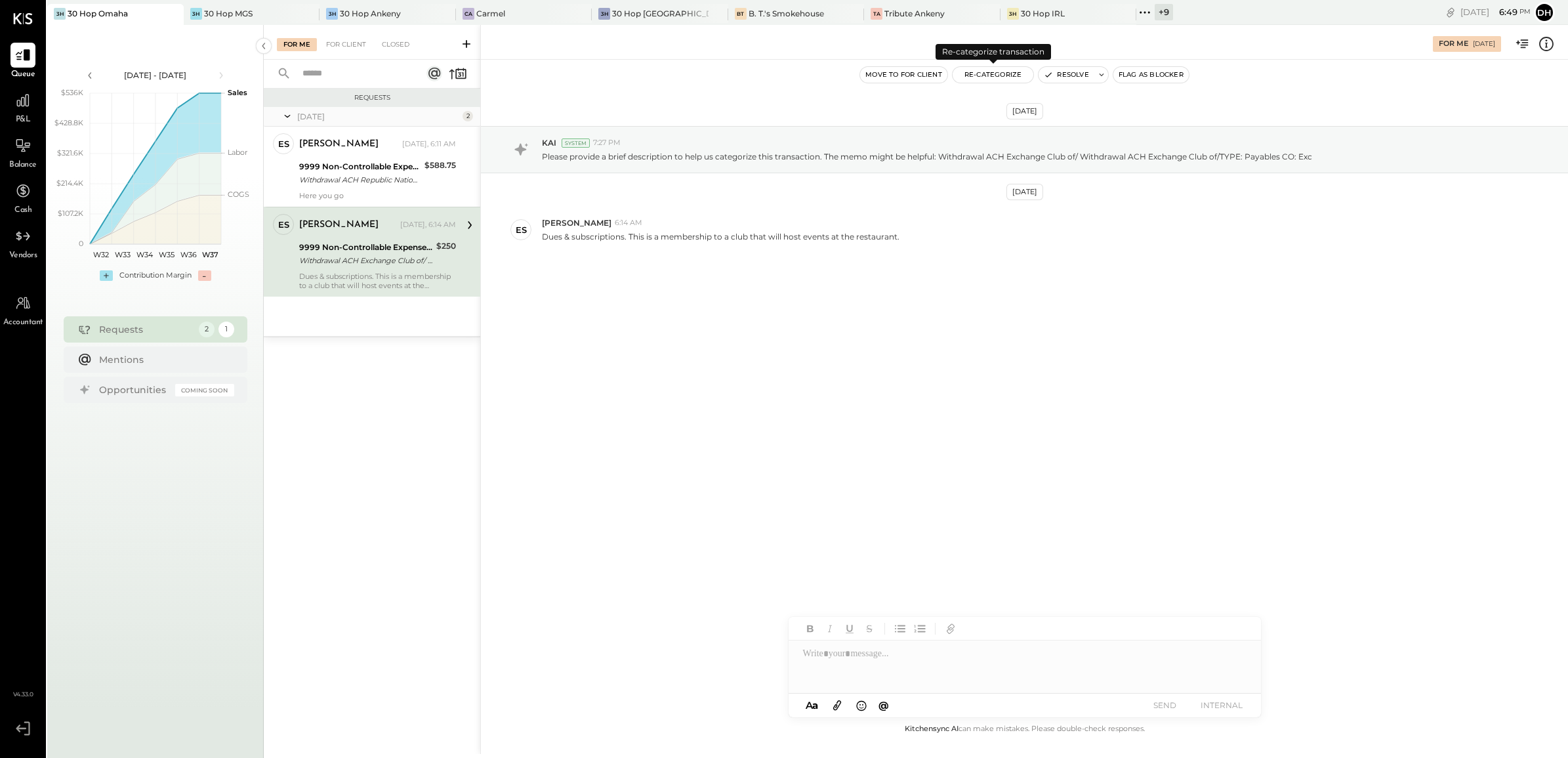
click at [1002, 71] on button "Re-Categorize" at bounding box center [993, 75] width 82 height 16
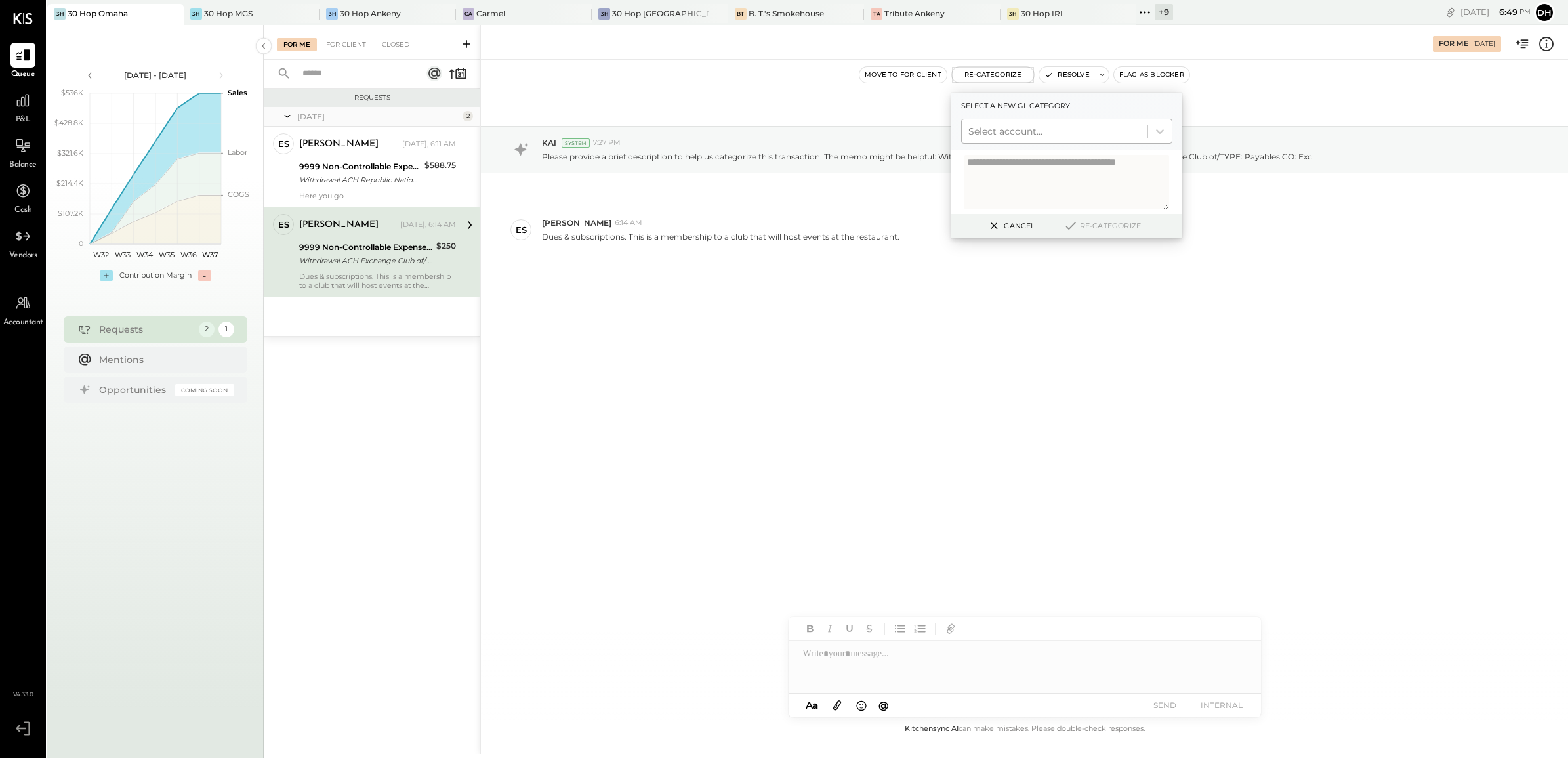
click at [992, 131] on div at bounding box center [1054, 131] width 172 height 16
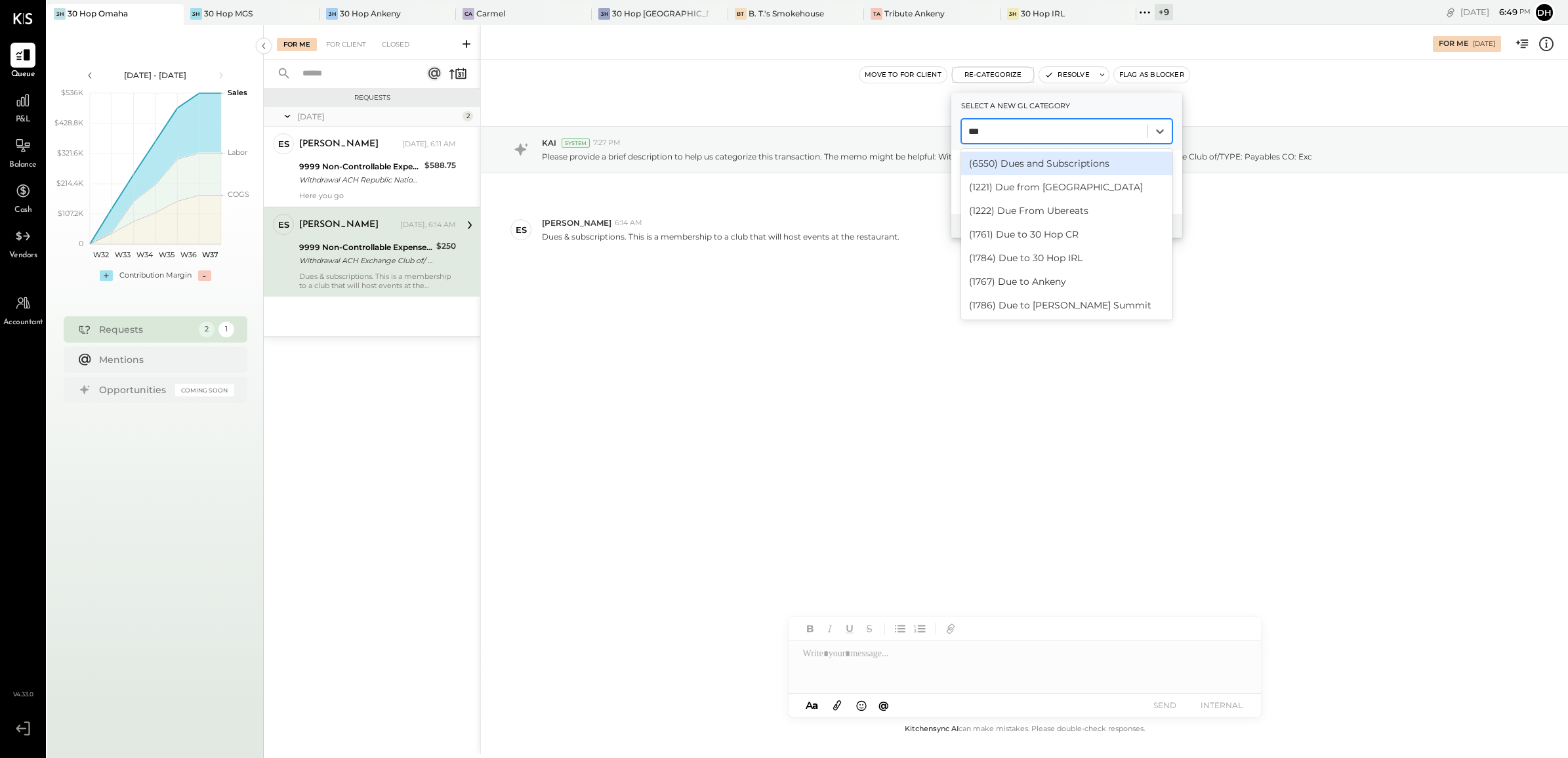
type input "****"
click at [1129, 159] on div "(6550) Dues and Subscriptions" at bounding box center [1067, 163] width 211 height 24
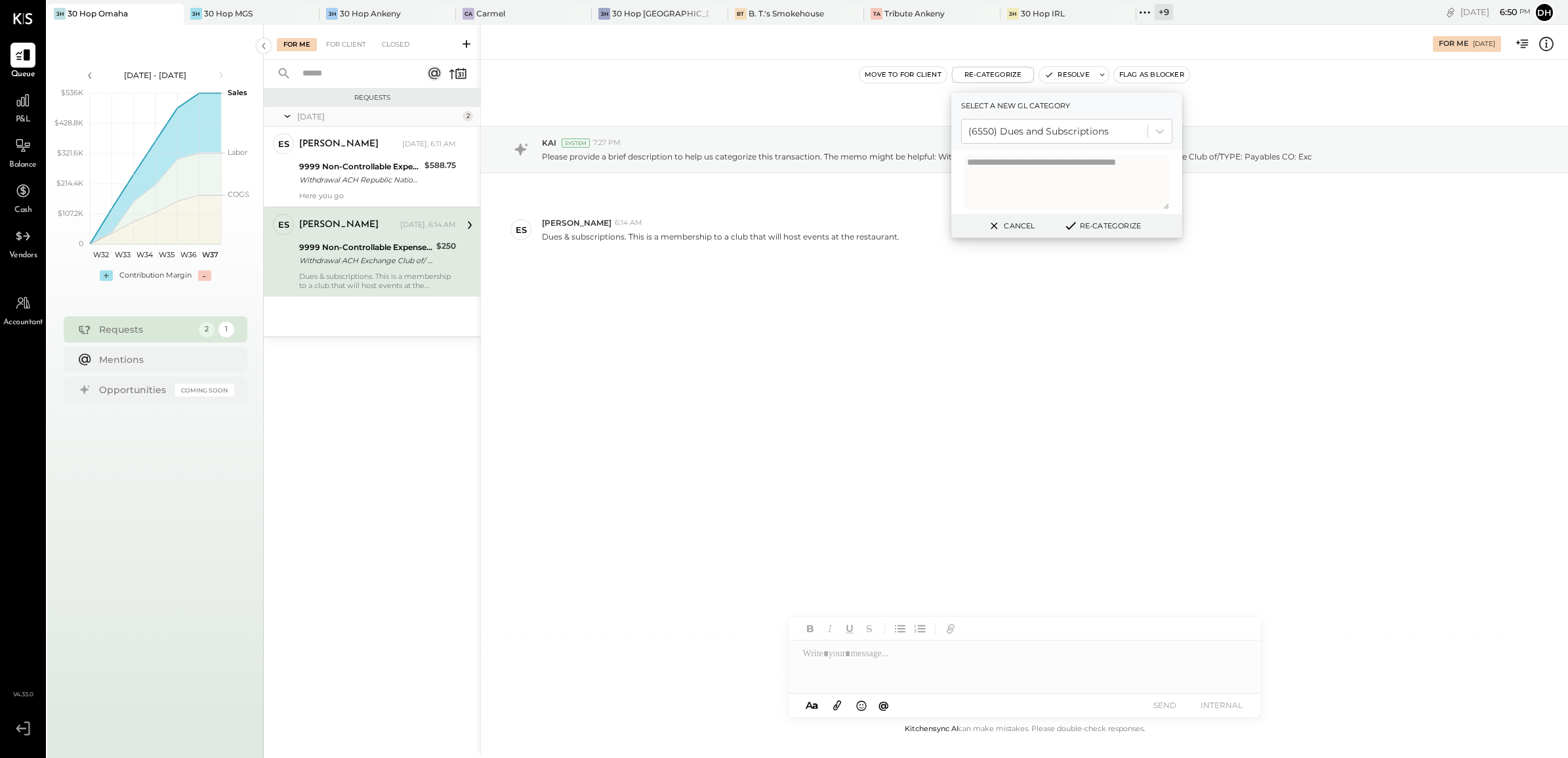
click at [1106, 226] on button "Re-Categorize" at bounding box center [1101, 226] width 87 height 16
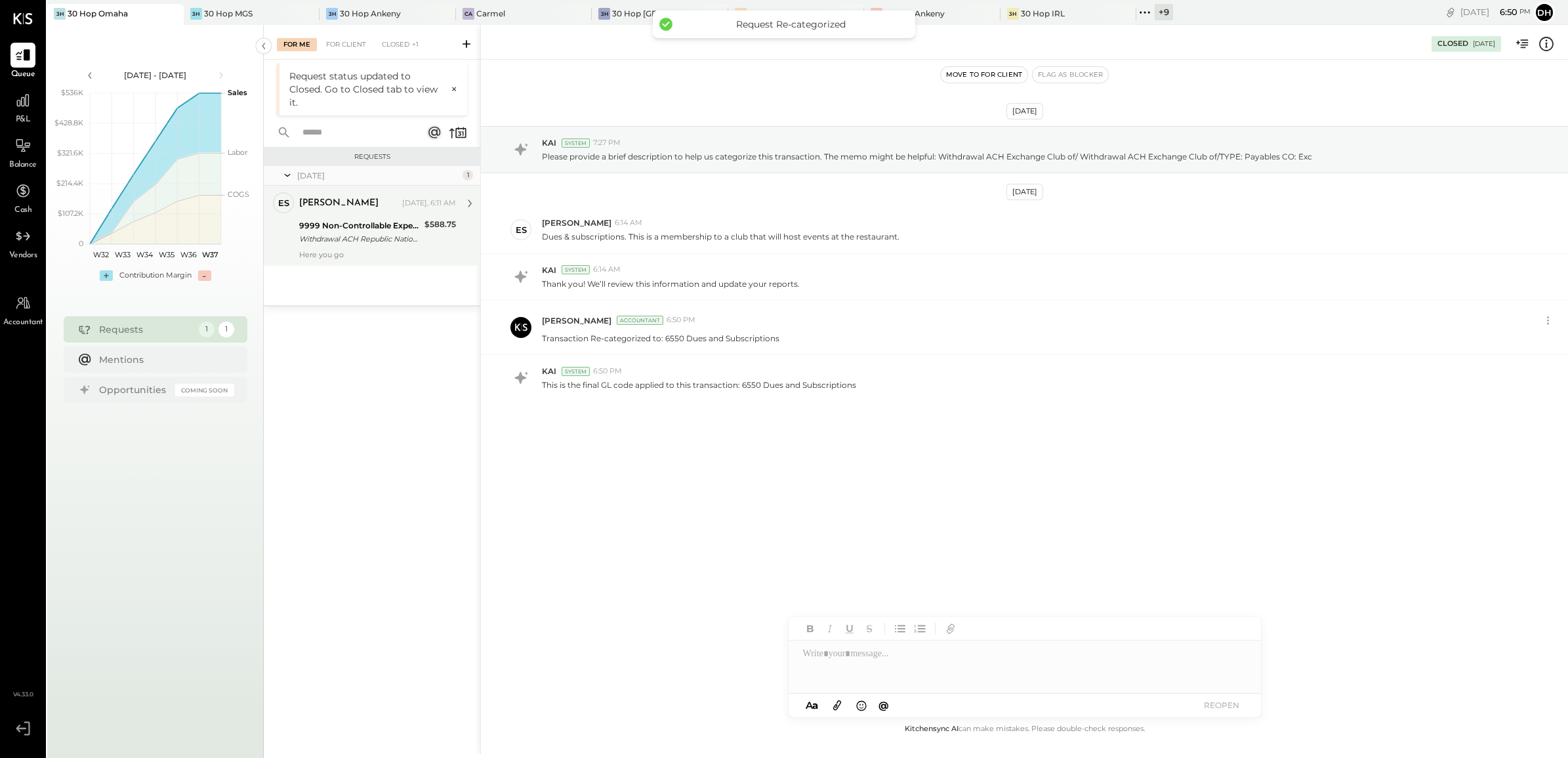
click at [328, 225] on div "9999 Non-Controllable Expenses:Other Income and Expenses:To Be Classified P&L" at bounding box center [360, 225] width 121 height 13
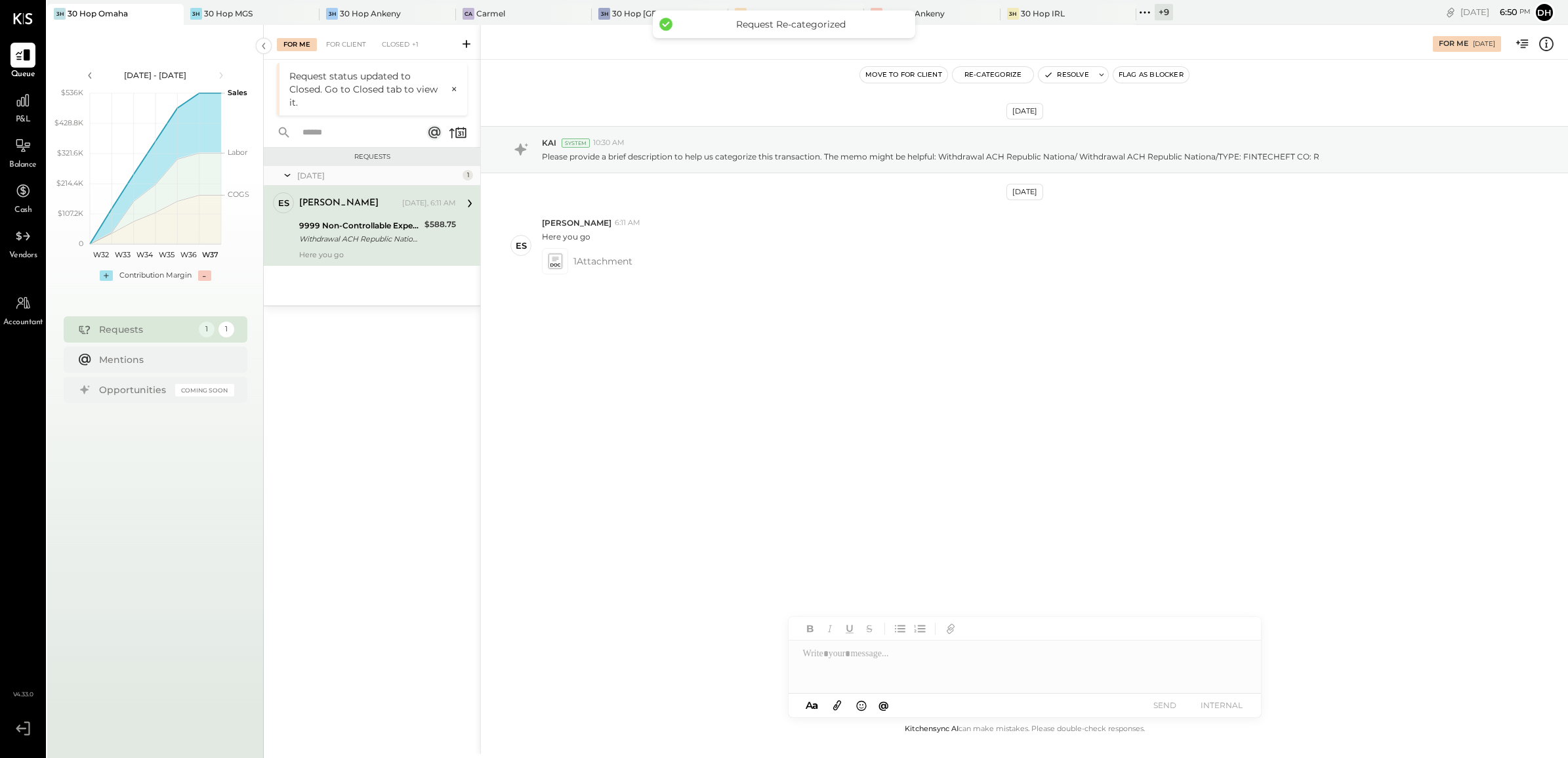
click at [883, 658] on div at bounding box center [1025, 666] width 473 height 53
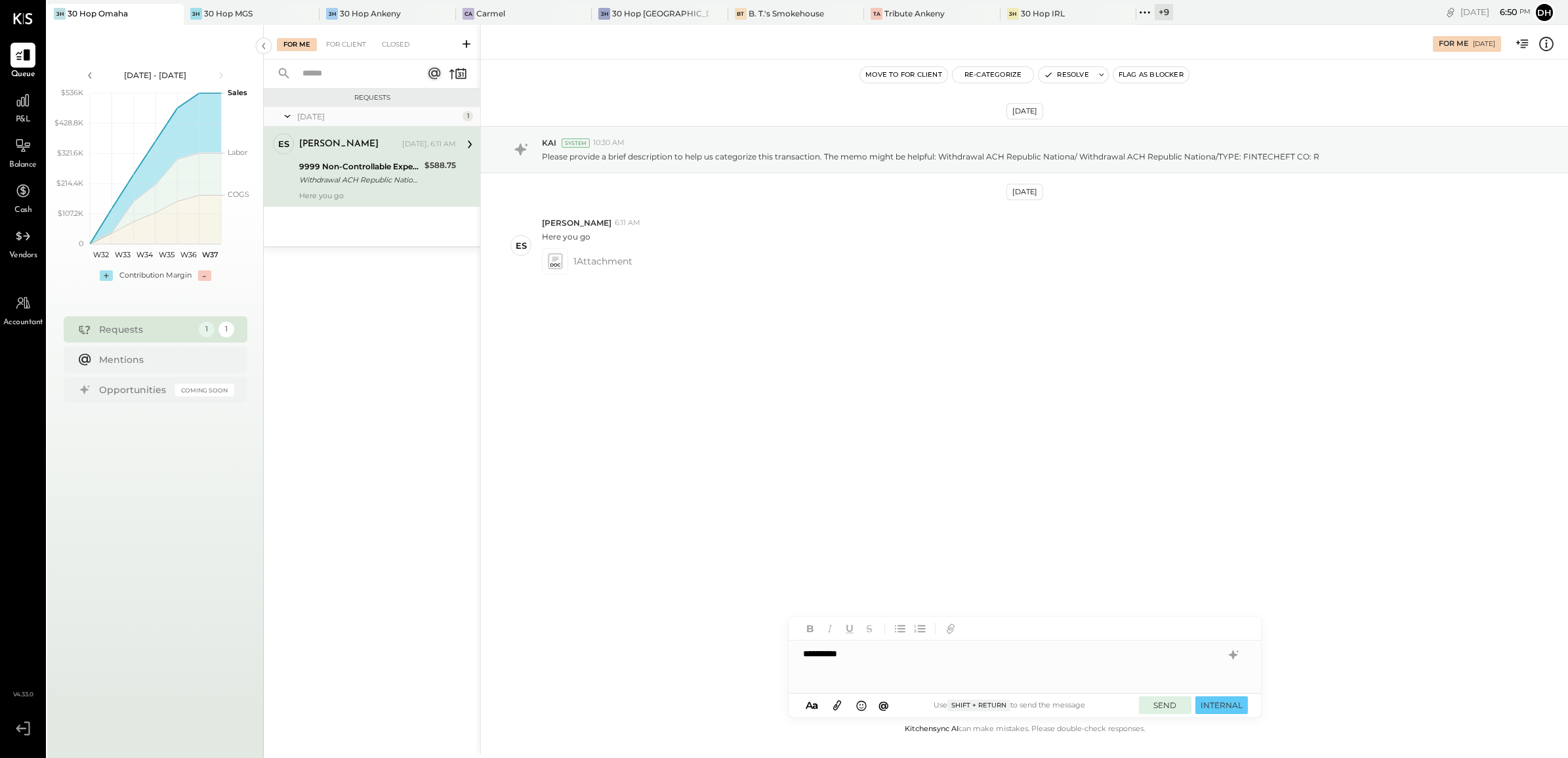
click at [1151, 700] on button "SEND" at bounding box center [1165, 705] width 53 height 18
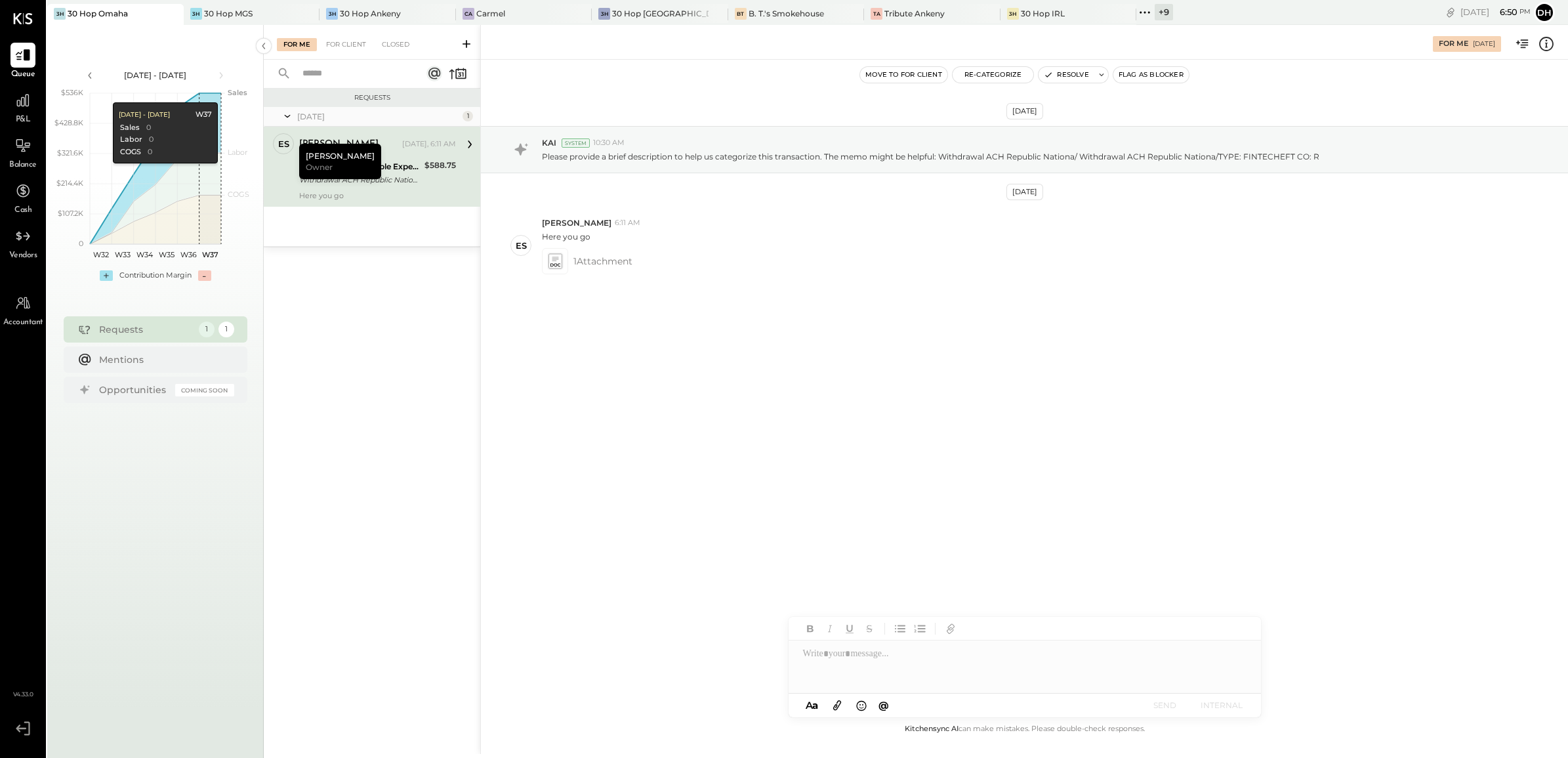
click at [467, 45] on icon at bounding box center [466, 44] width 13 height 13
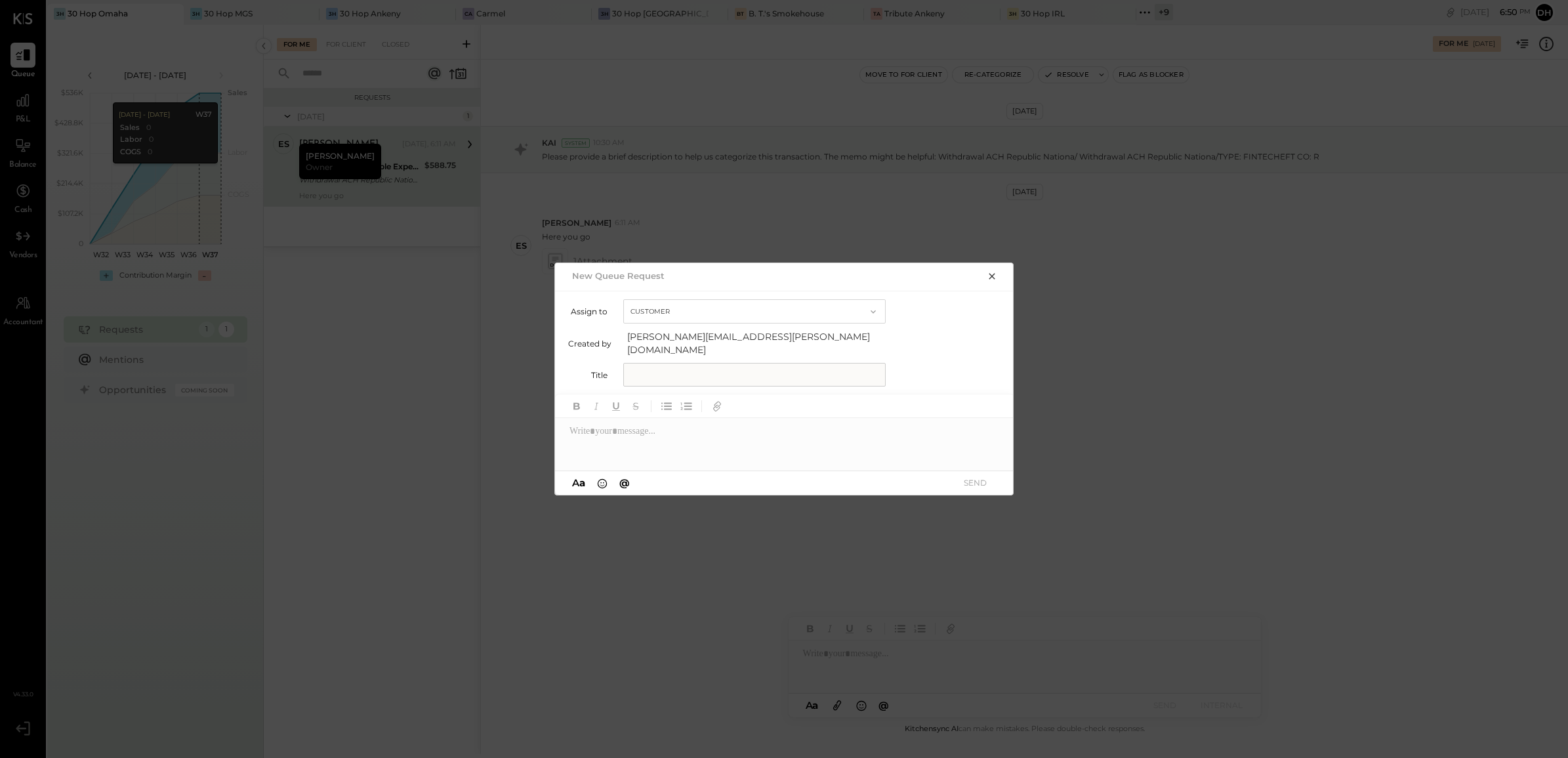
click at [700, 363] on input "text" at bounding box center [754, 375] width 263 height 24
drag, startPoint x: 730, startPoint y: 371, endPoint x: 348, endPoint y: 374, distance: 382.0
click at [347, 374] on div "**********" at bounding box center [784, 379] width 1568 height 758
type input "**********"
click at [699, 450] on div at bounding box center [785, 444] width 460 height 53
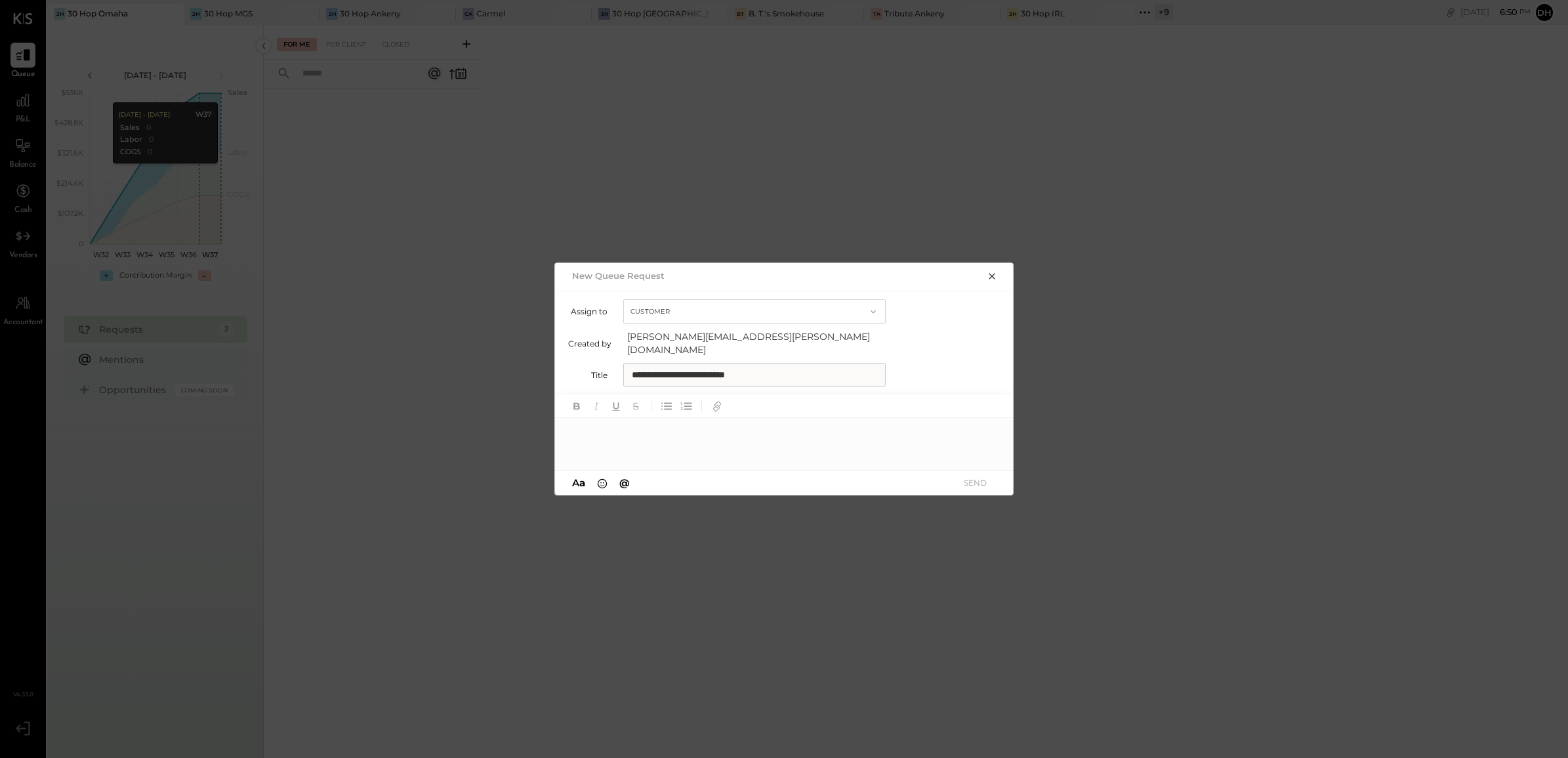
paste div
click at [986, 474] on button "SEND" at bounding box center [974, 482] width 53 height 18
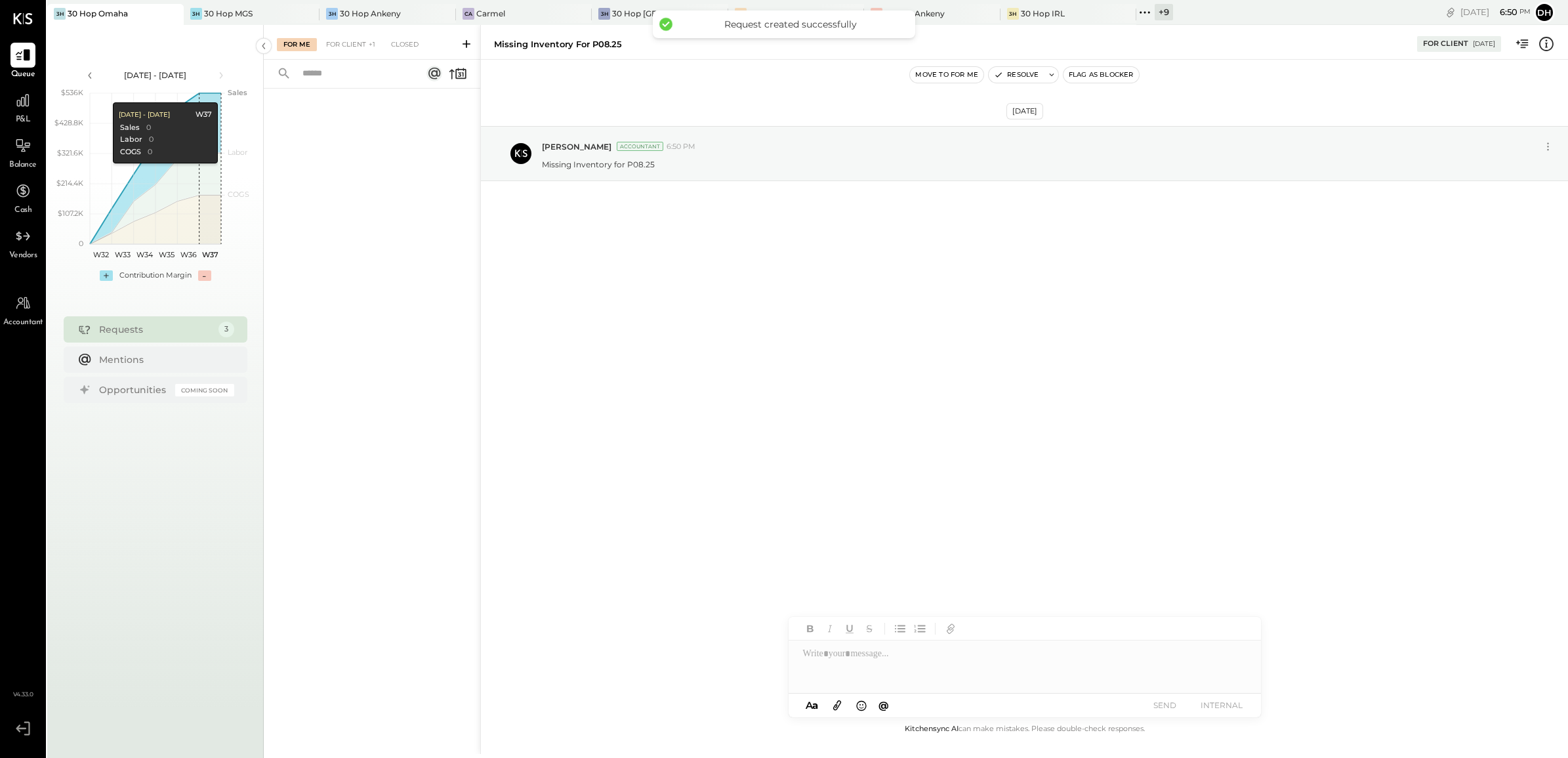
click at [464, 44] on icon at bounding box center [467, 44] width 8 height 8
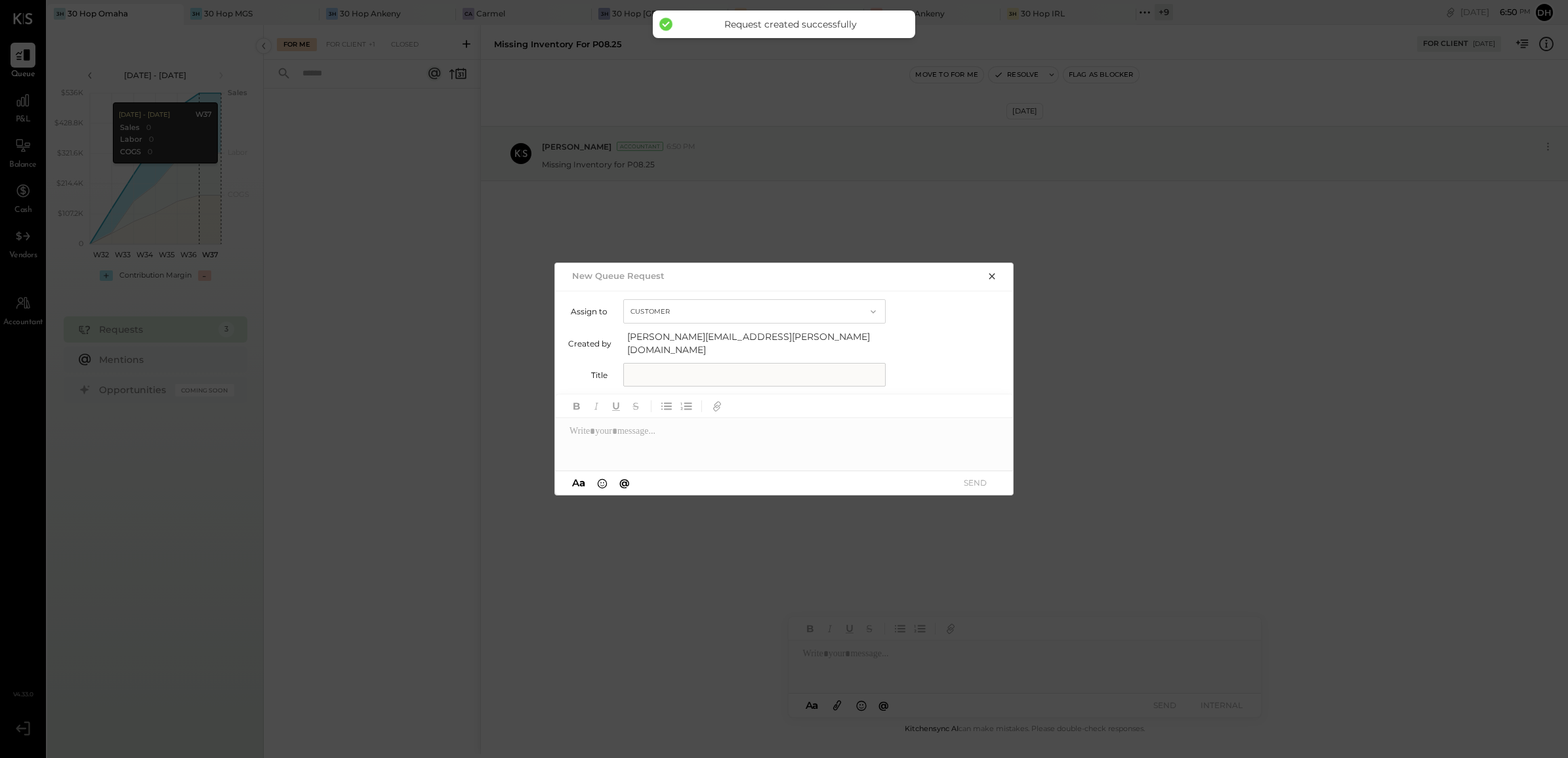
click at [765, 379] on div "Assign to Customer Created by [PERSON_NAME][EMAIL_ADDRESS][PERSON_NAME][DOMAIN_…" at bounding box center [785, 342] width 460 height 103
click at [769, 371] on input "text" at bounding box center [754, 375] width 263 height 24
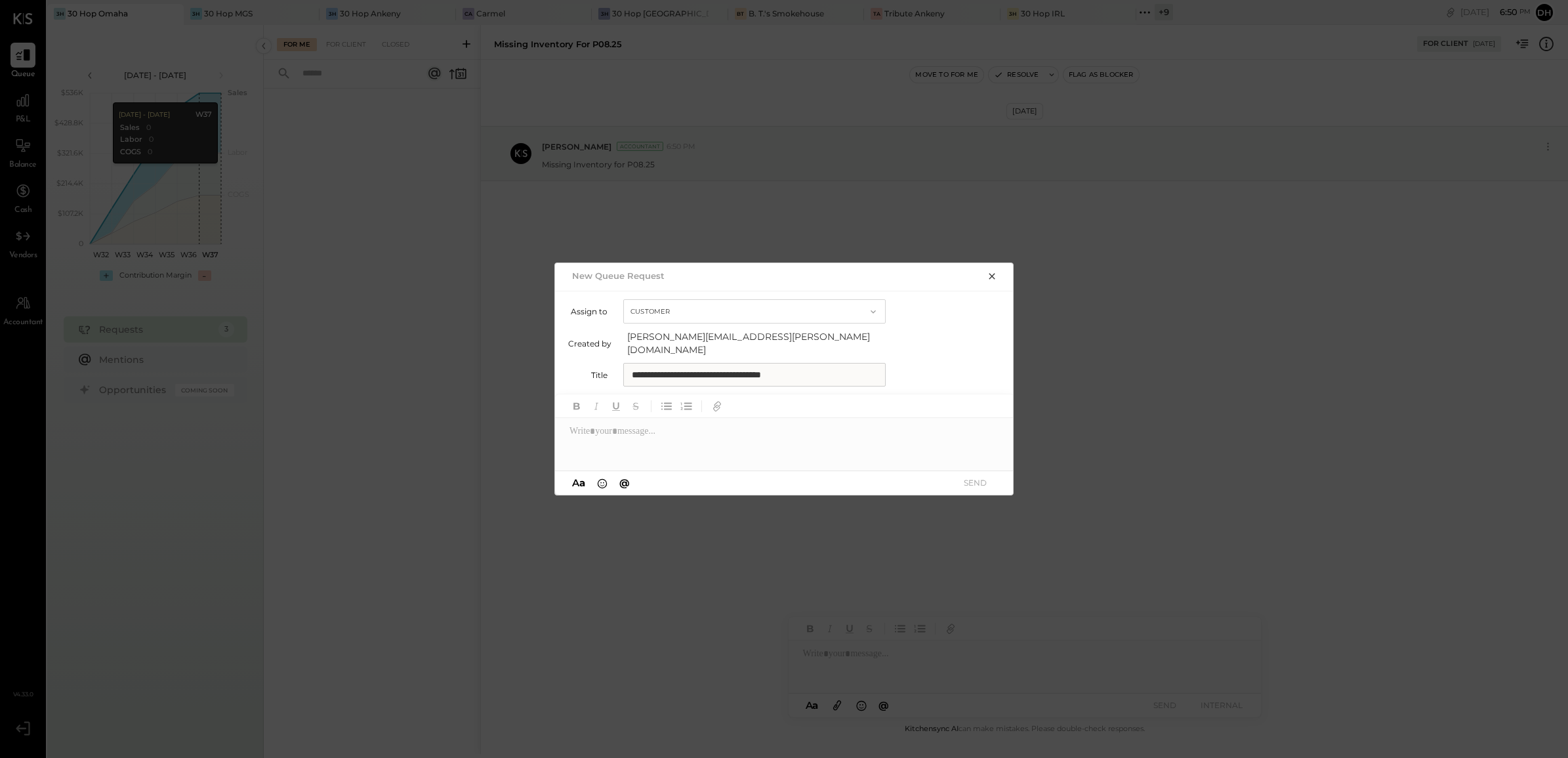
type input "**********"
click at [775, 421] on div at bounding box center [785, 444] width 460 height 53
paste div
click at [966, 476] on button "SEND" at bounding box center [974, 482] width 53 height 18
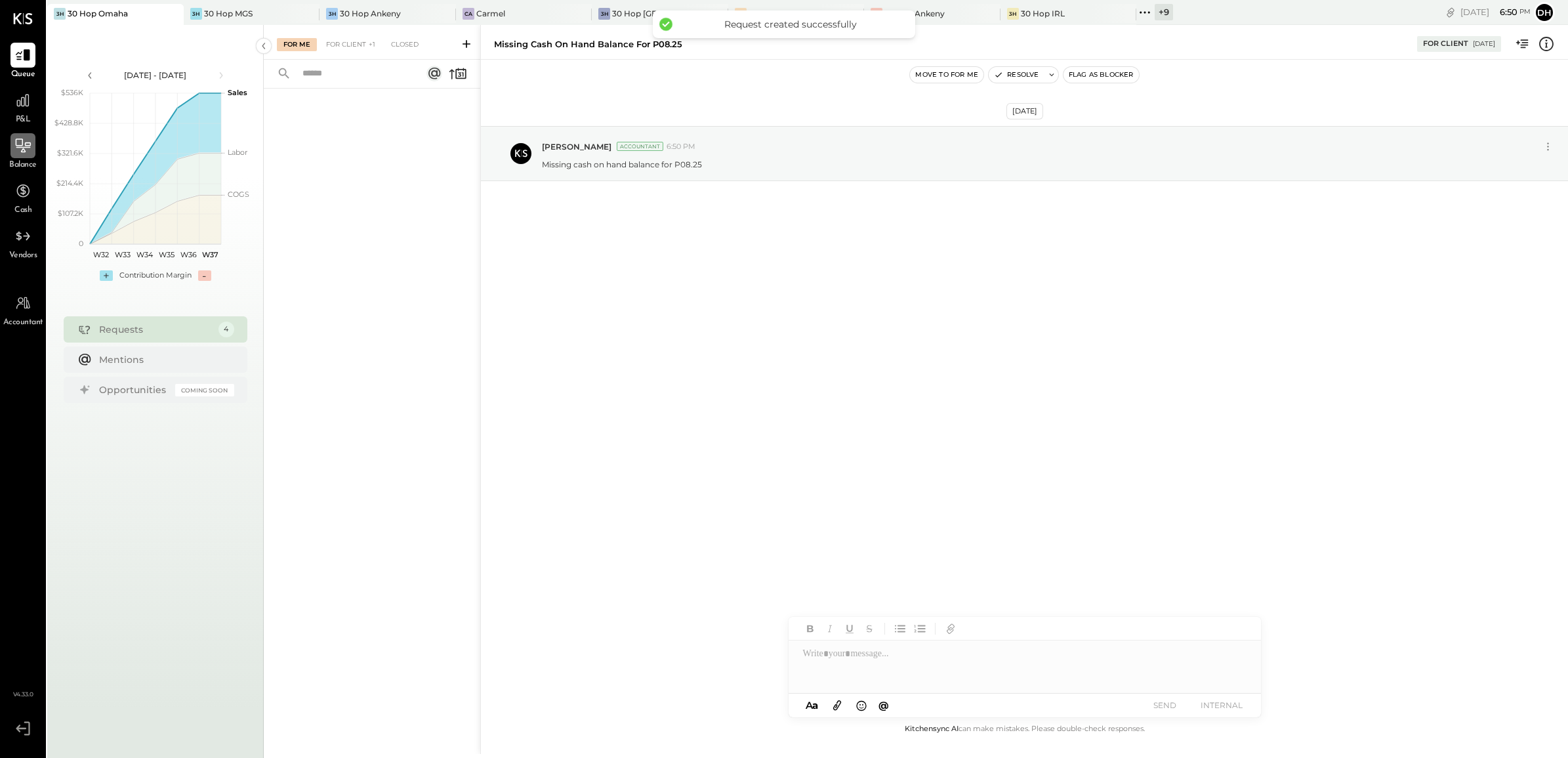
click at [16, 149] on icon at bounding box center [23, 145] width 17 height 17
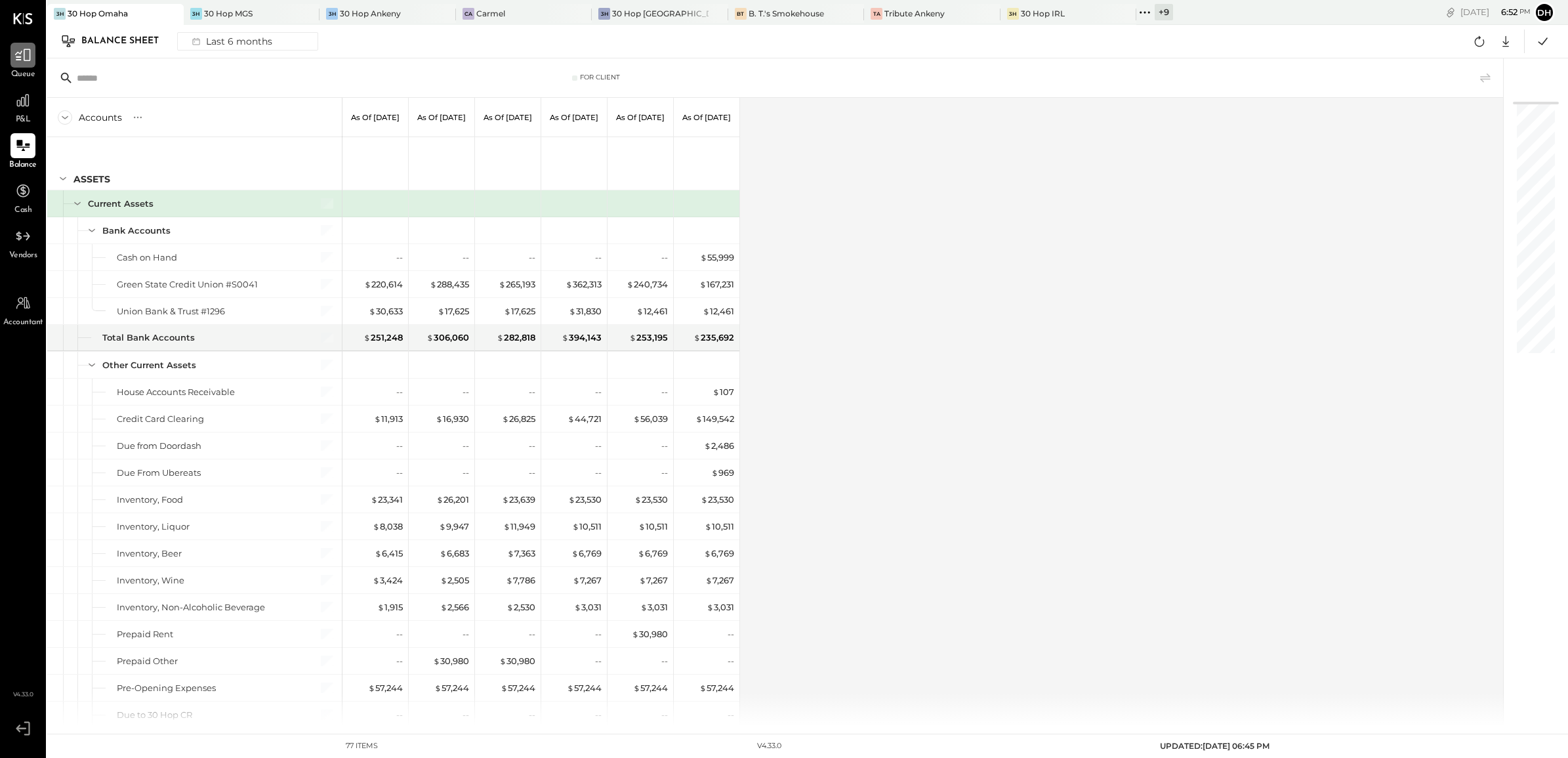
click at [24, 57] on icon at bounding box center [23, 55] width 16 height 13
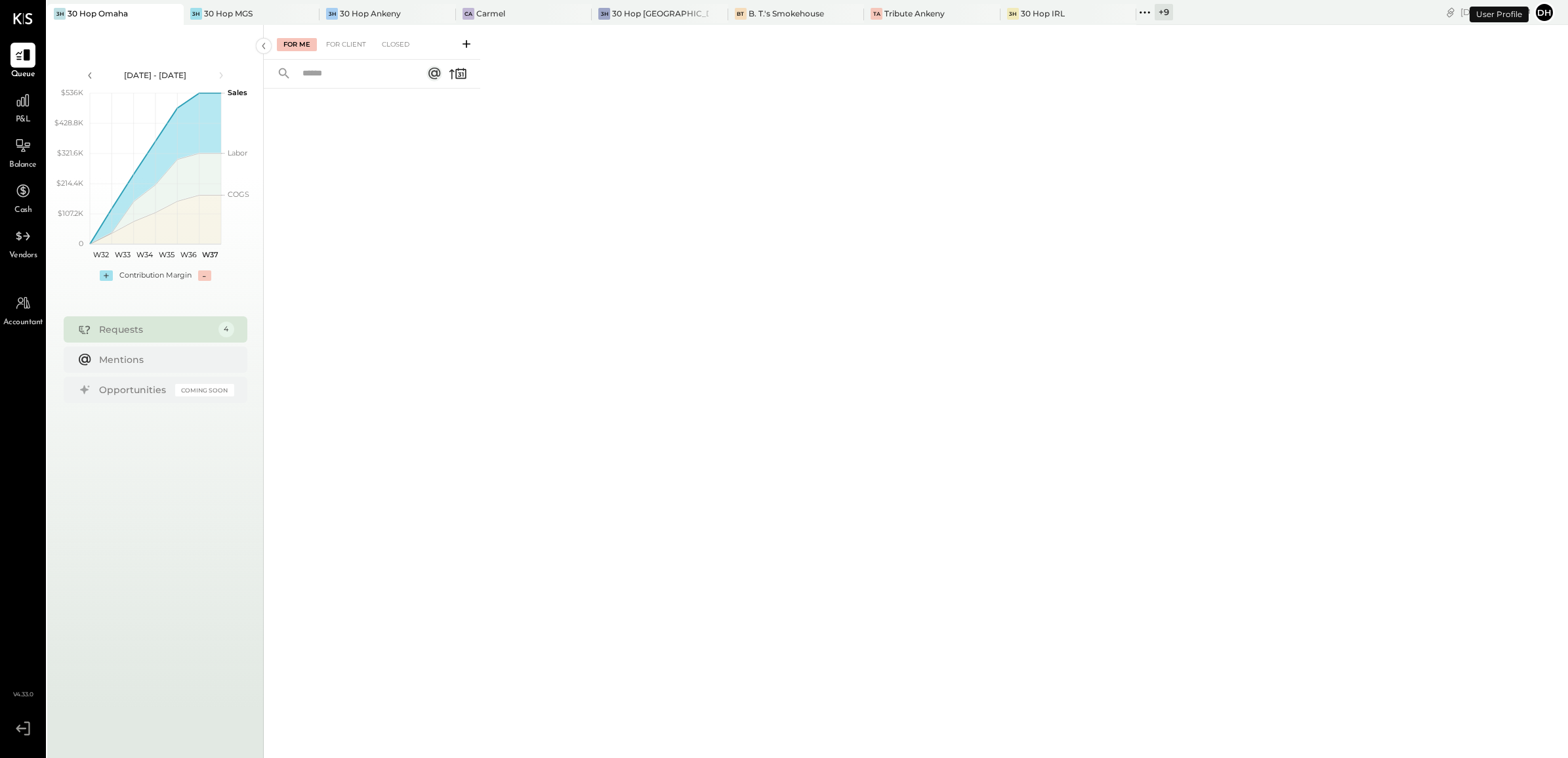
click at [403, 36] on div "For Me For Client Closed" at bounding box center [372, 42] width 217 height 35
click at [400, 40] on div "Closed" at bounding box center [395, 44] width 41 height 13
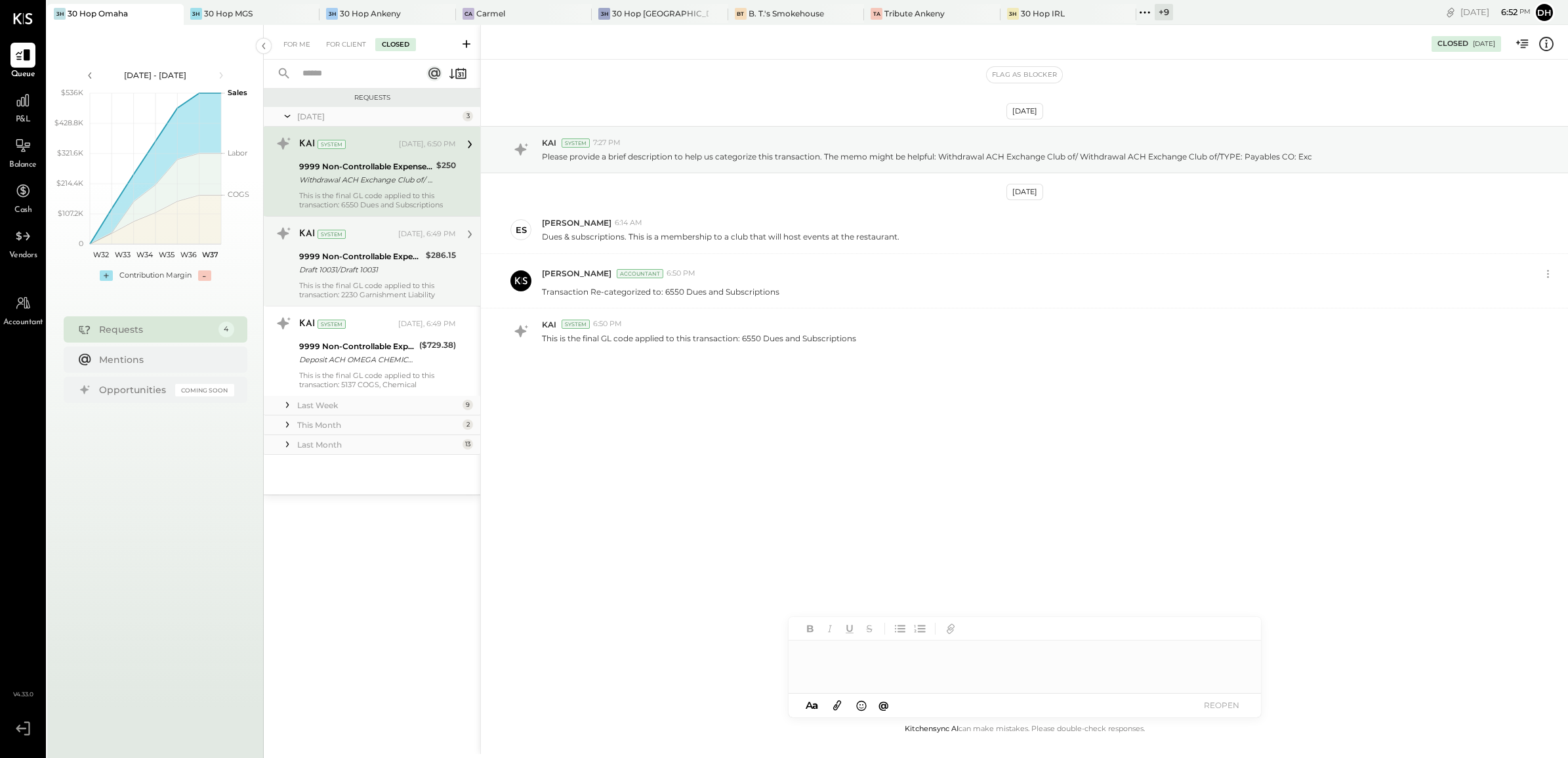
click at [352, 276] on div "Draft 10031/Draft 10031" at bounding box center [360, 269] width 122 height 13
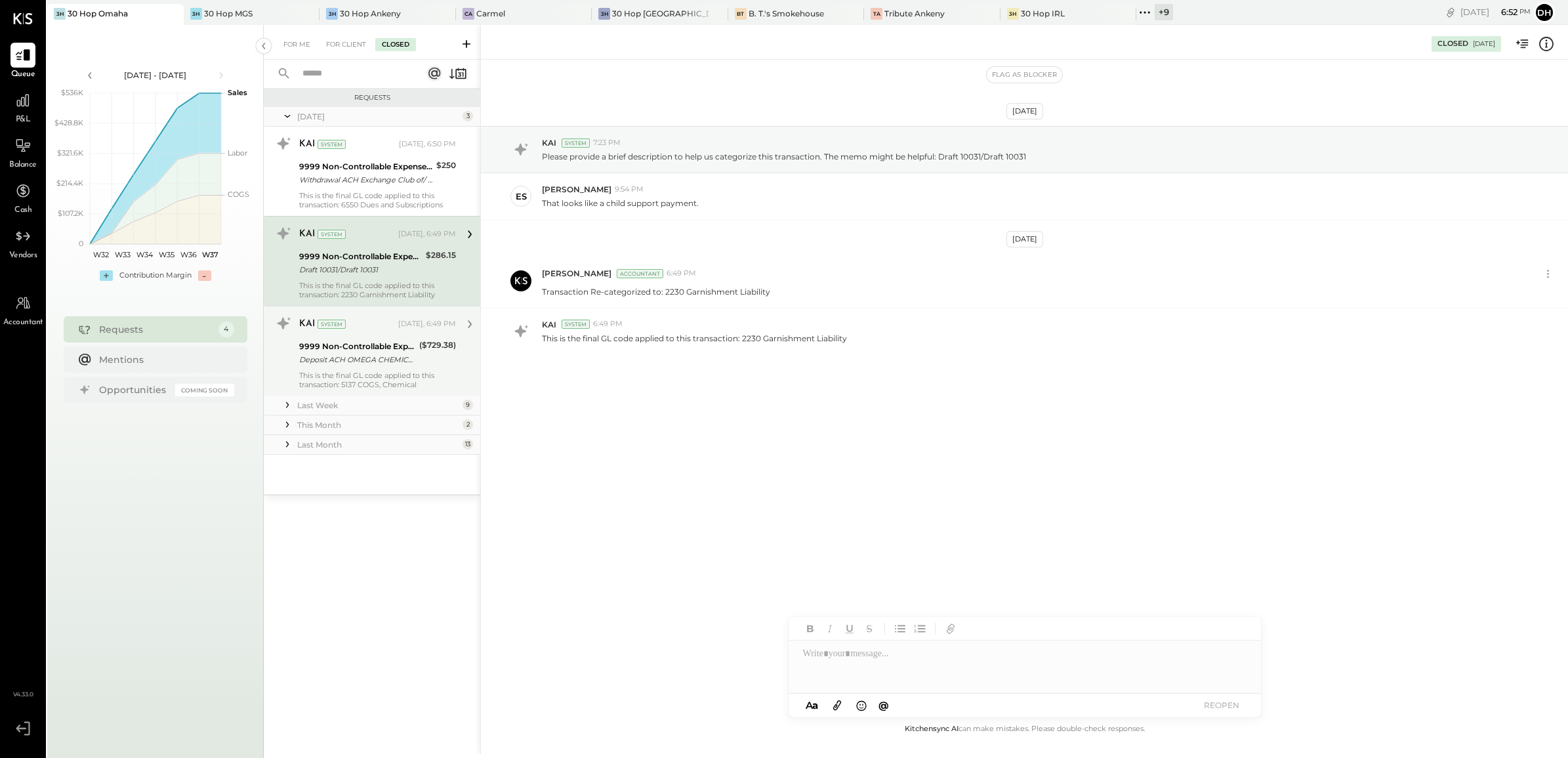
click at [369, 342] on div "9999 Non-Controllable Expenses:Other Income and Expenses:To Be Classified P&L" at bounding box center [357, 346] width 116 height 13
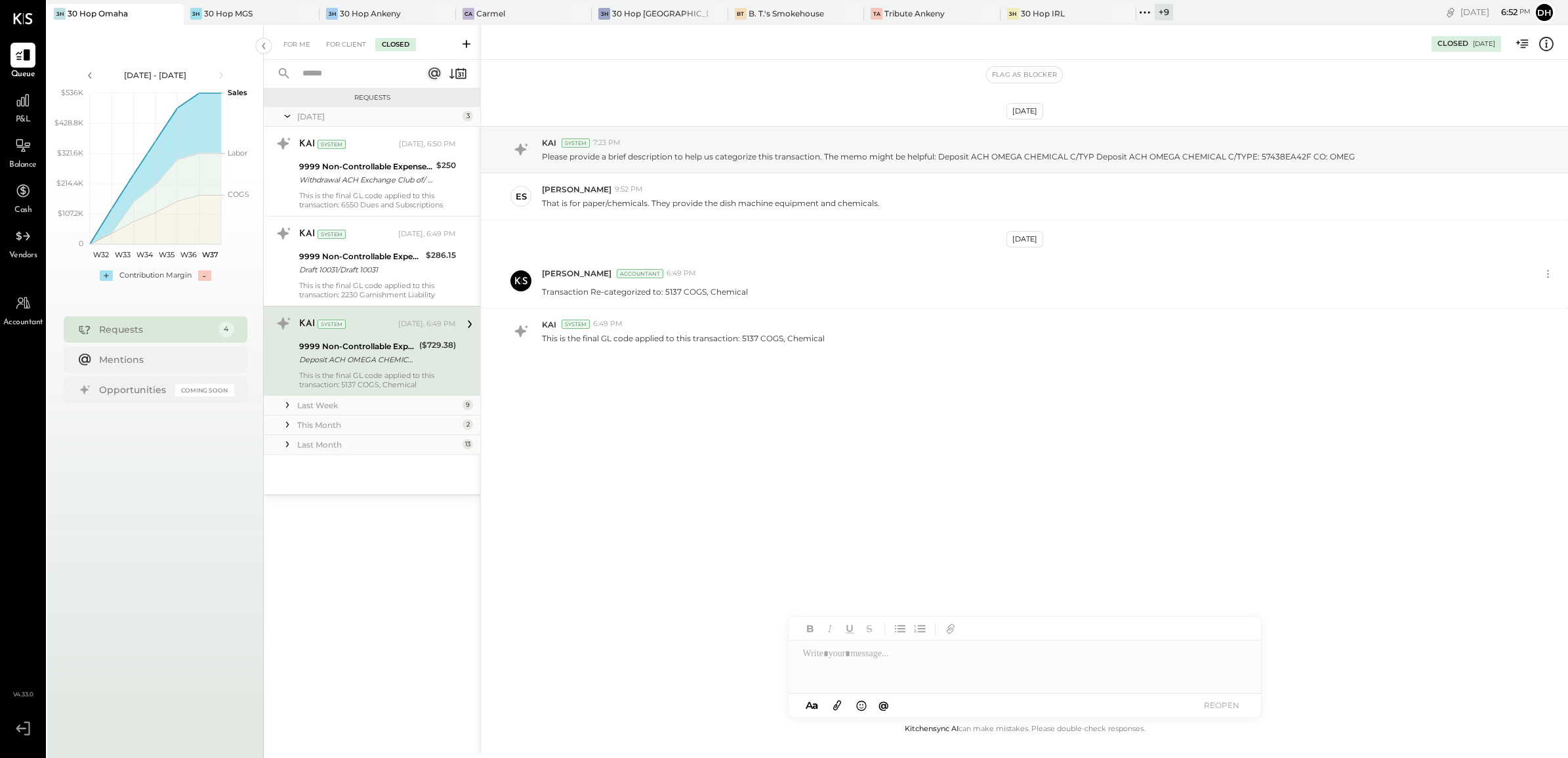
click at [363, 404] on div "Last Week" at bounding box center [378, 405] width 162 height 11
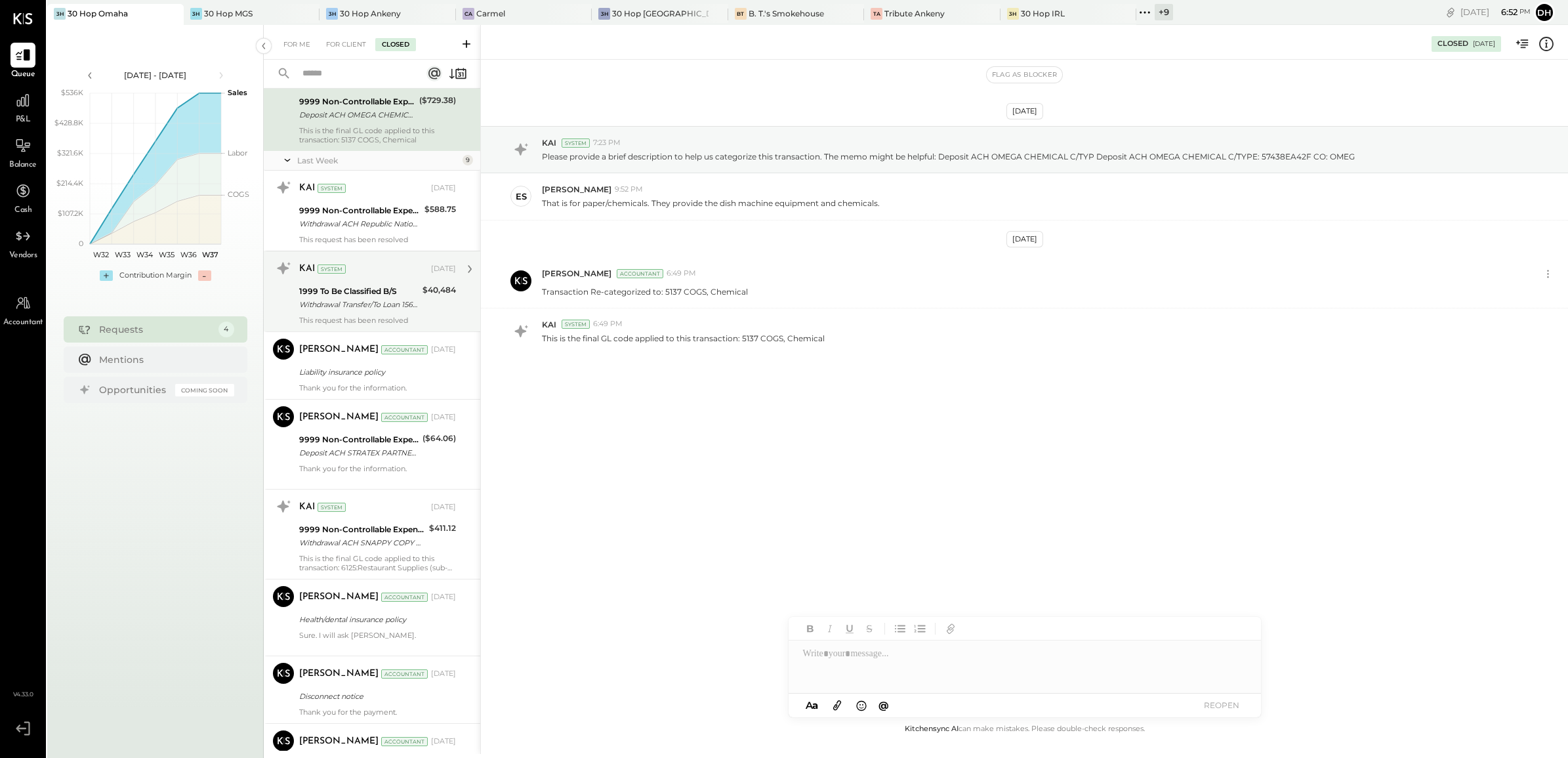
scroll to position [246, 0]
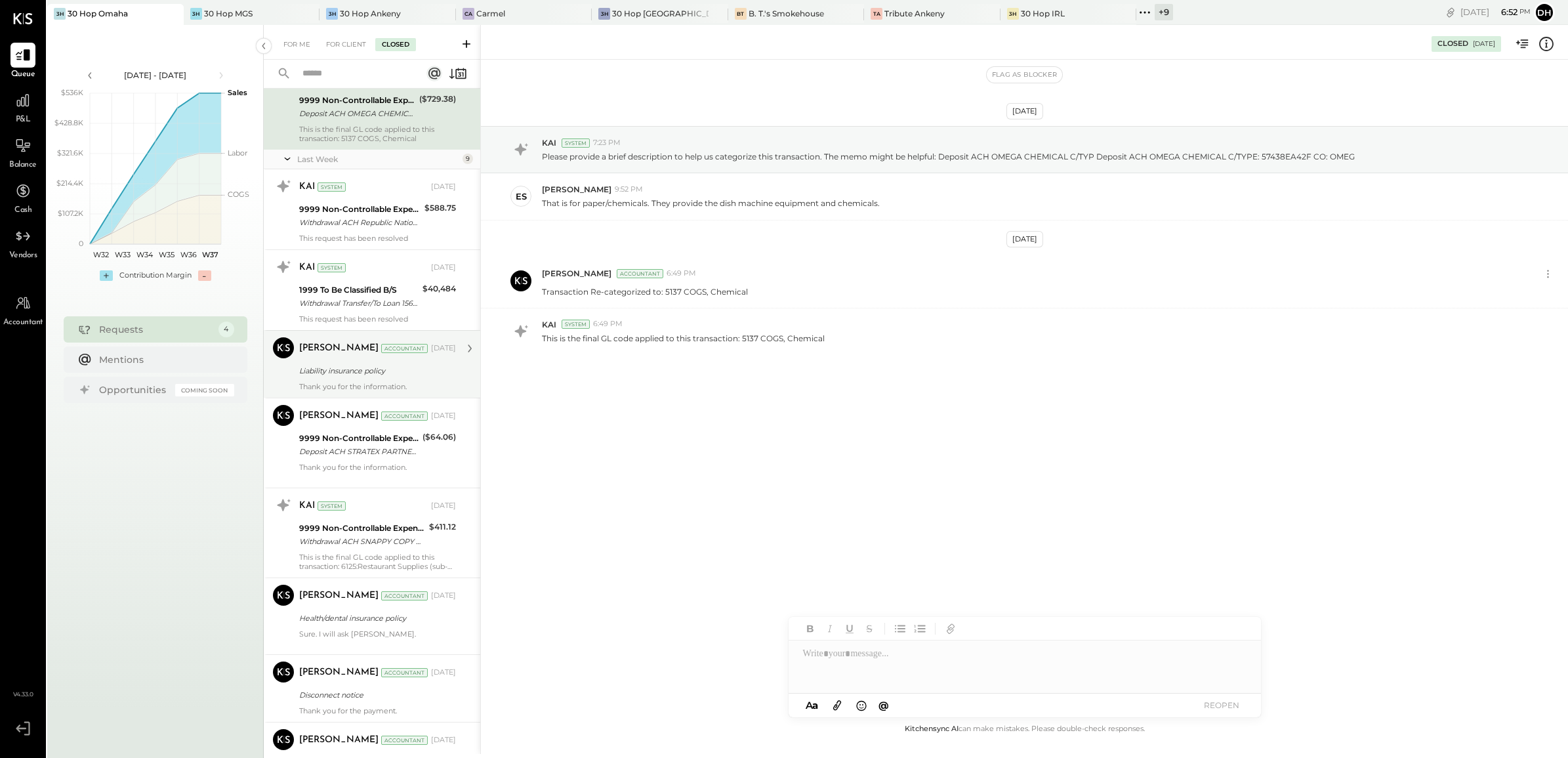
click at [354, 372] on div "Liability insurance policy" at bounding box center [376, 370] width 153 height 13
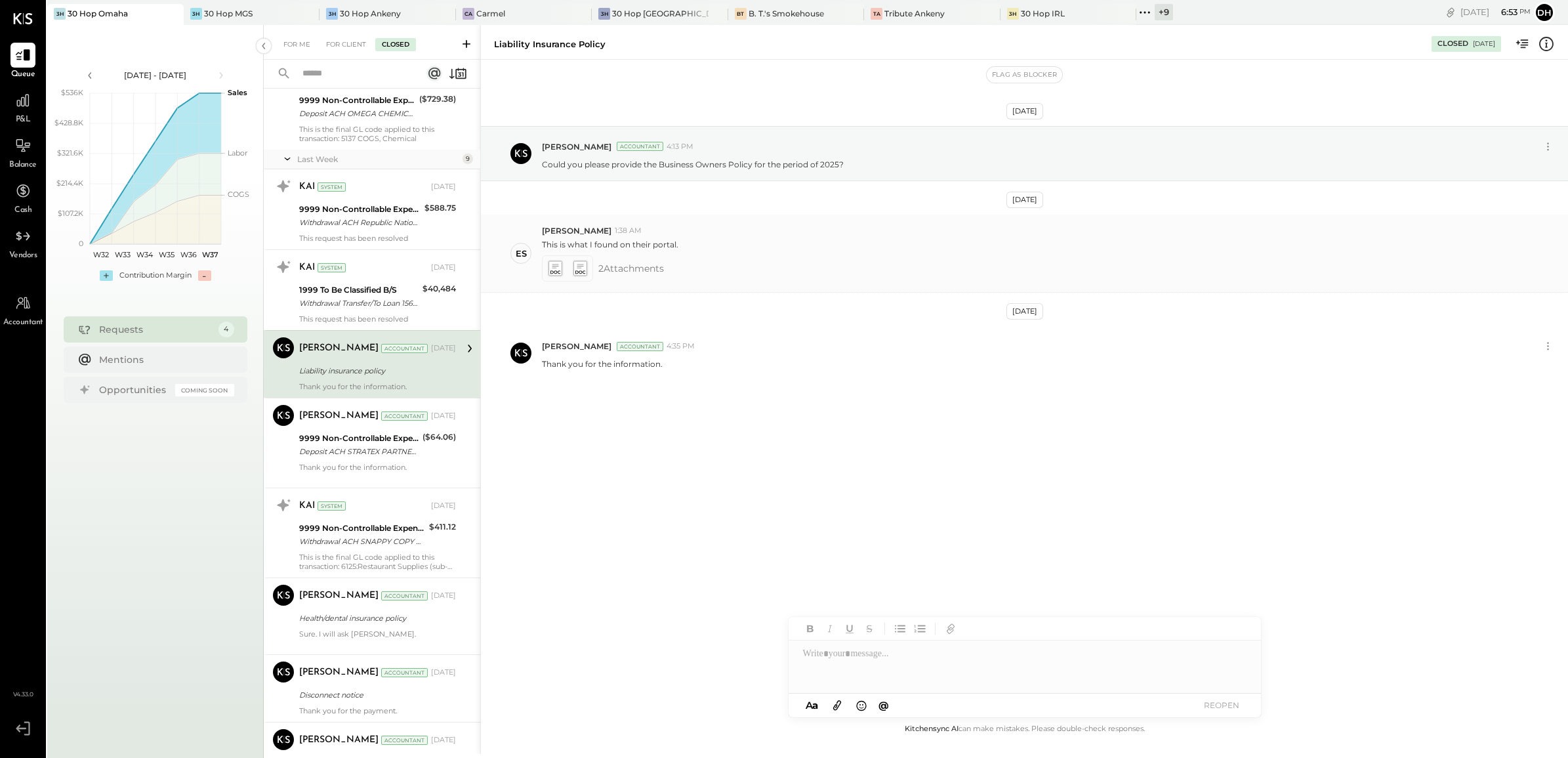
click at [552, 266] on icon at bounding box center [555, 267] width 7 height 4
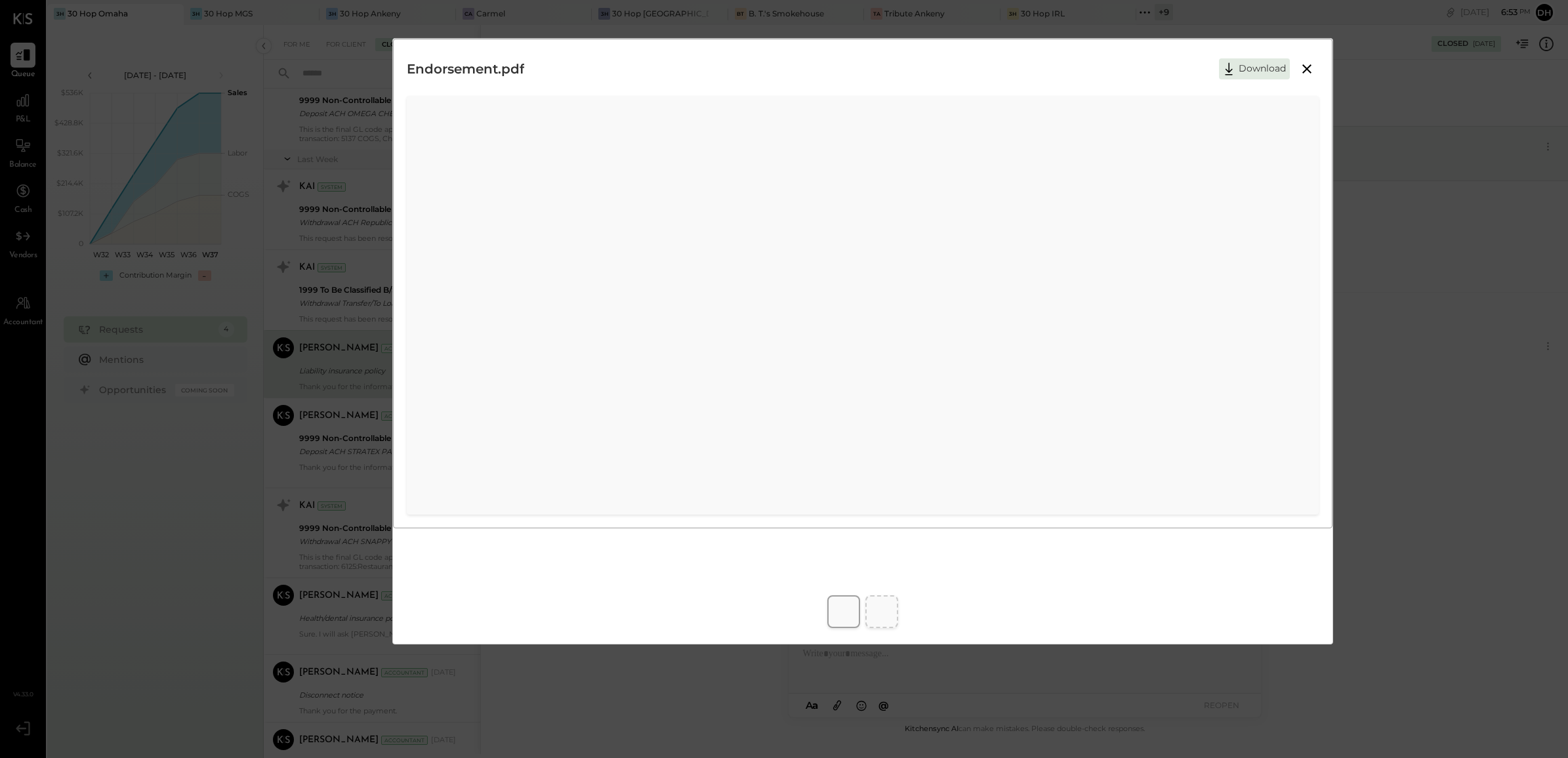
click at [1299, 75] on icon at bounding box center [1307, 69] width 16 height 16
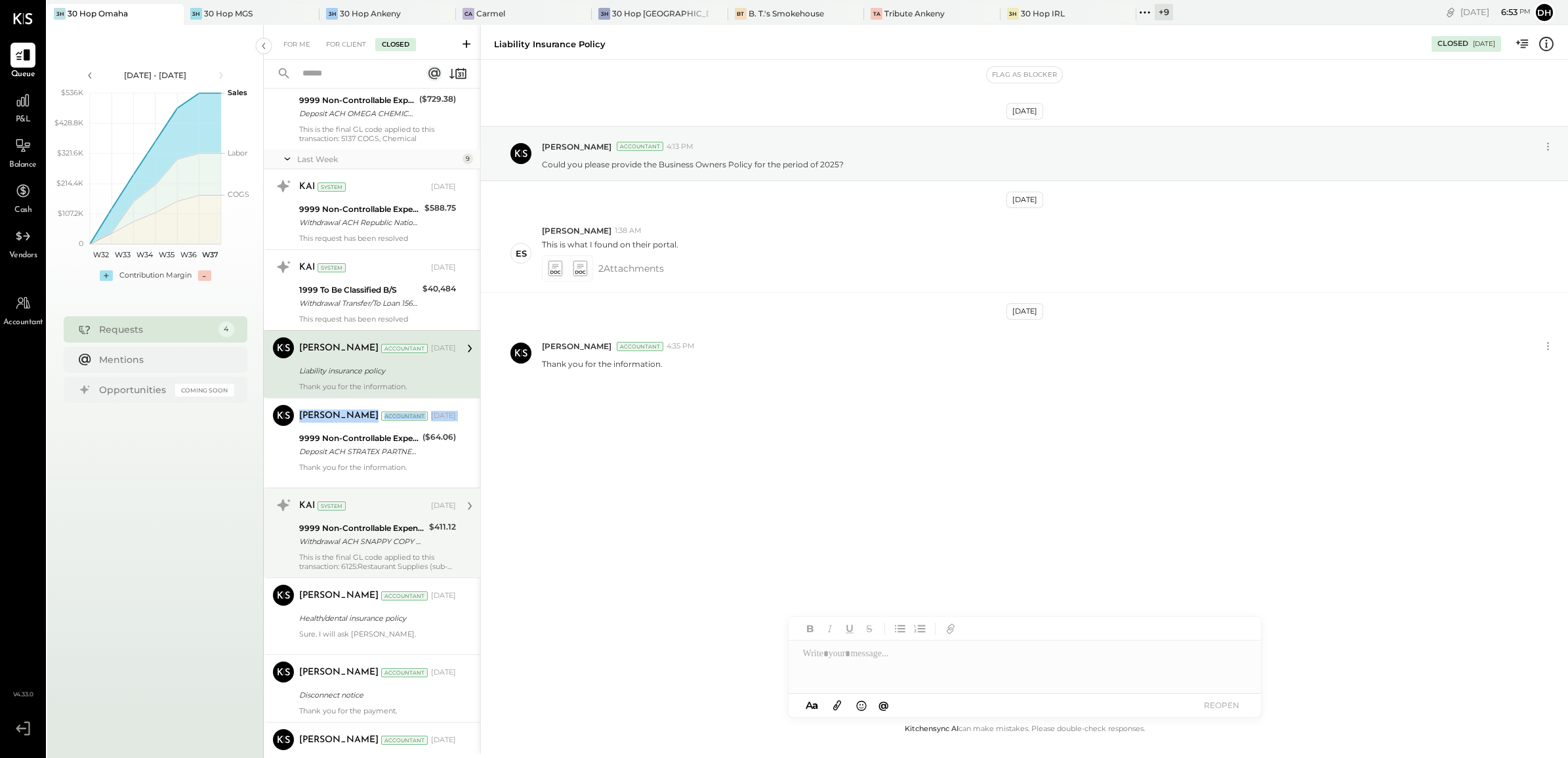
drag, startPoint x: 298, startPoint y: 442, endPoint x: 312, endPoint y: 515, distance: 74.3
click at [305, 458] on div "[PERSON_NAME] Accountant [PERSON_NAME] Accountant [DATE] 9999 Non-Controllable …" at bounding box center [372, 443] width 217 height 90
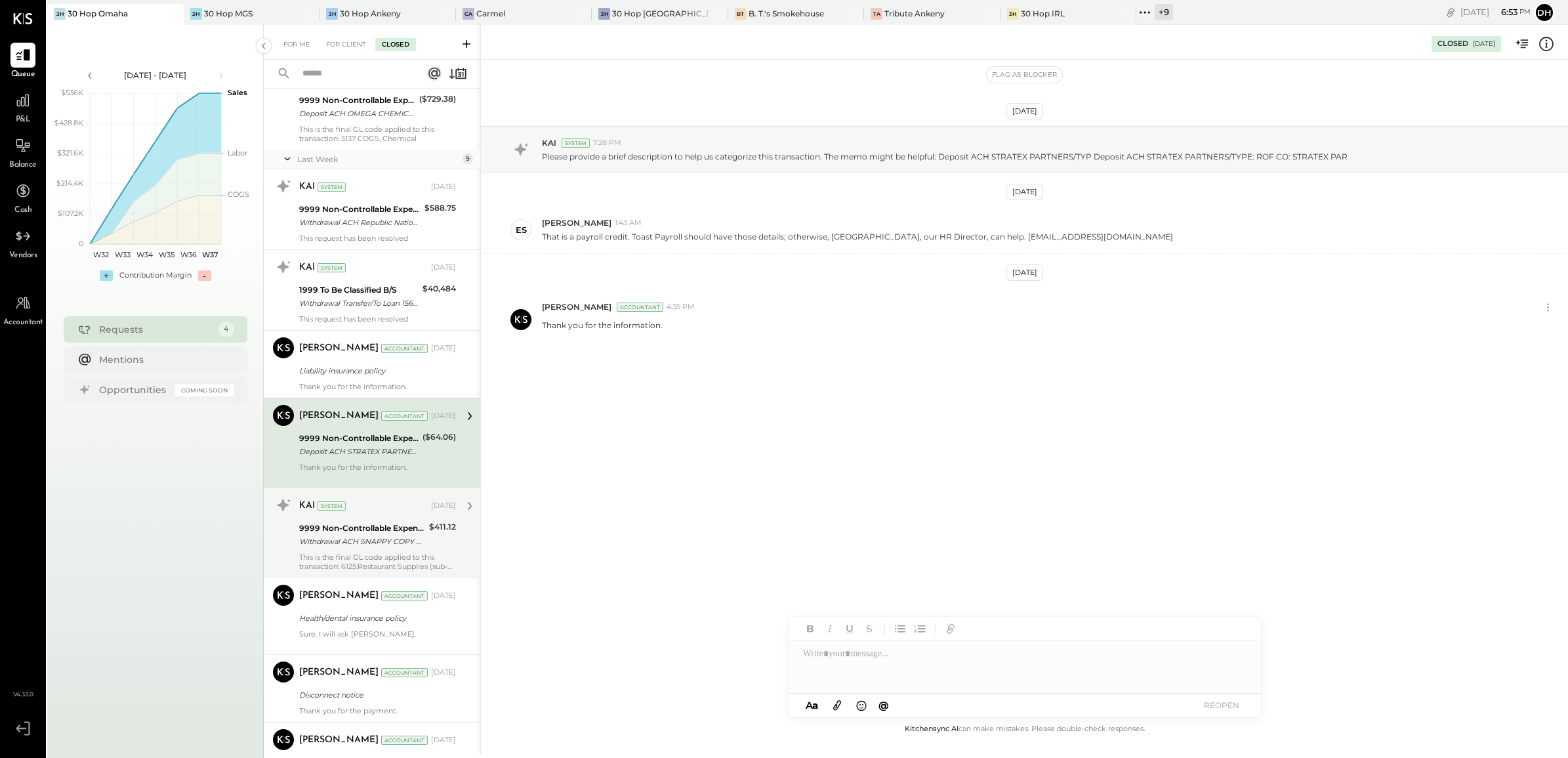
drag, startPoint x: 312, startPoint y: 515, endPoint x: 325, endPoint y: 543, distance: 30.9
click at [325, 543] on div "Withdrawal ACH SNAPPY COPY CENT/ Withdrawal ACH SNAPPY COPY CENT/TYPE: SALE CO:…" at bounding box center [362, 540] width 126 height 13
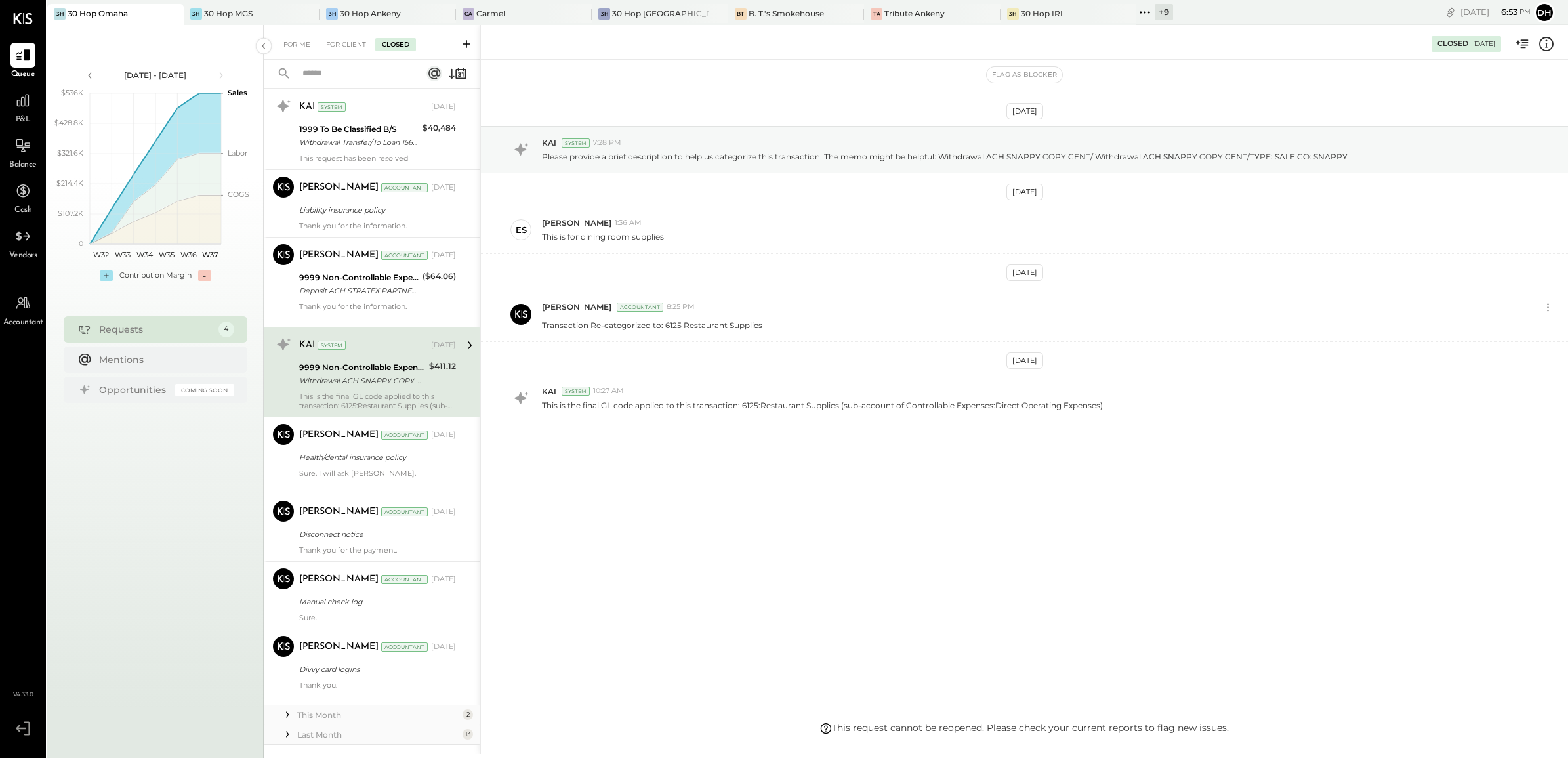
scroll to position [410, 0]
click at [343, 434] on div "[PERSON_NAME]" at bounding box center [339, 431] width 80 height 13
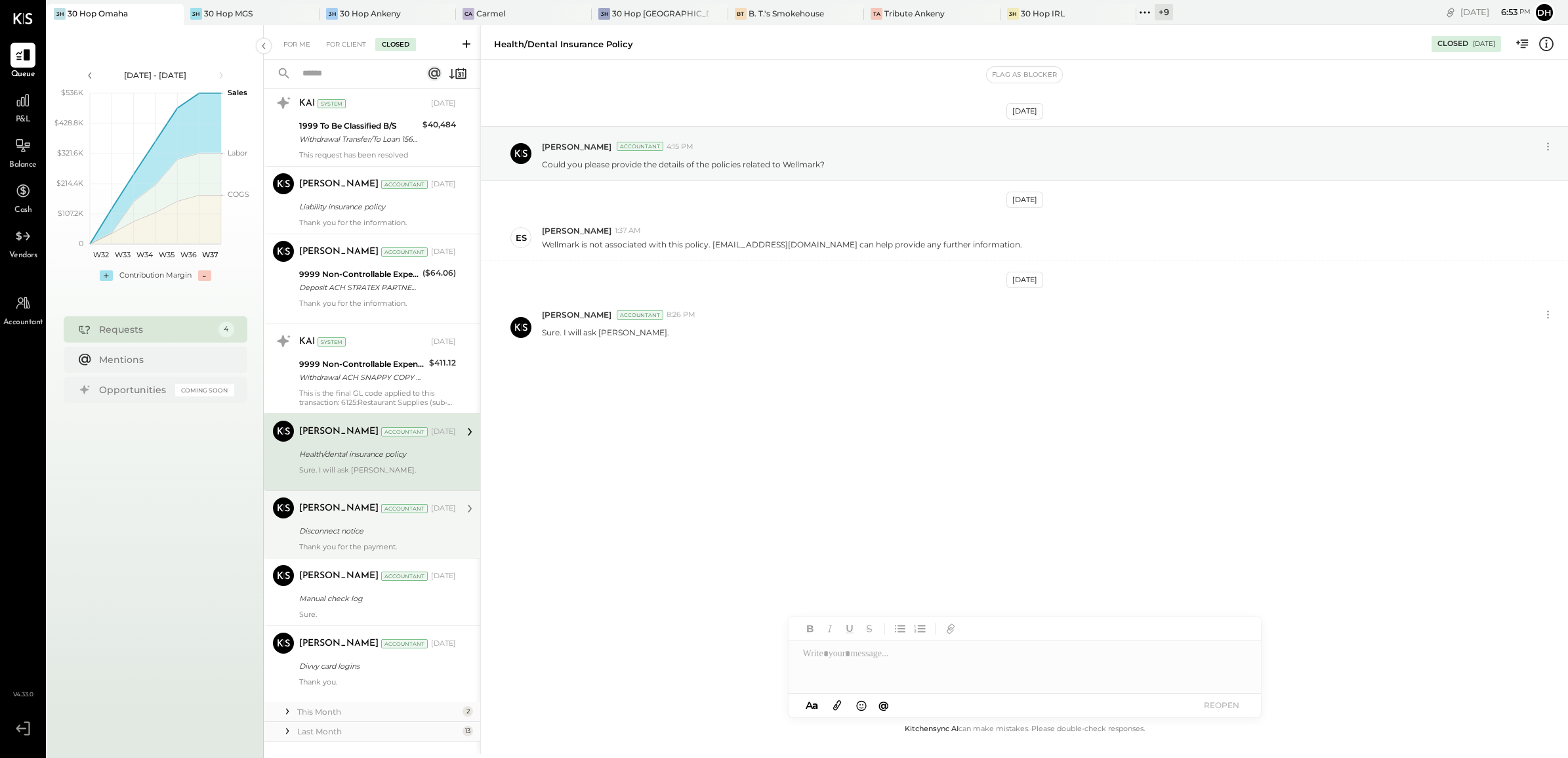
click at [351, 519] on div "[PERSON_NAME] Accountant [DATE]" at bounding box center [378, 508] width 157 height 22
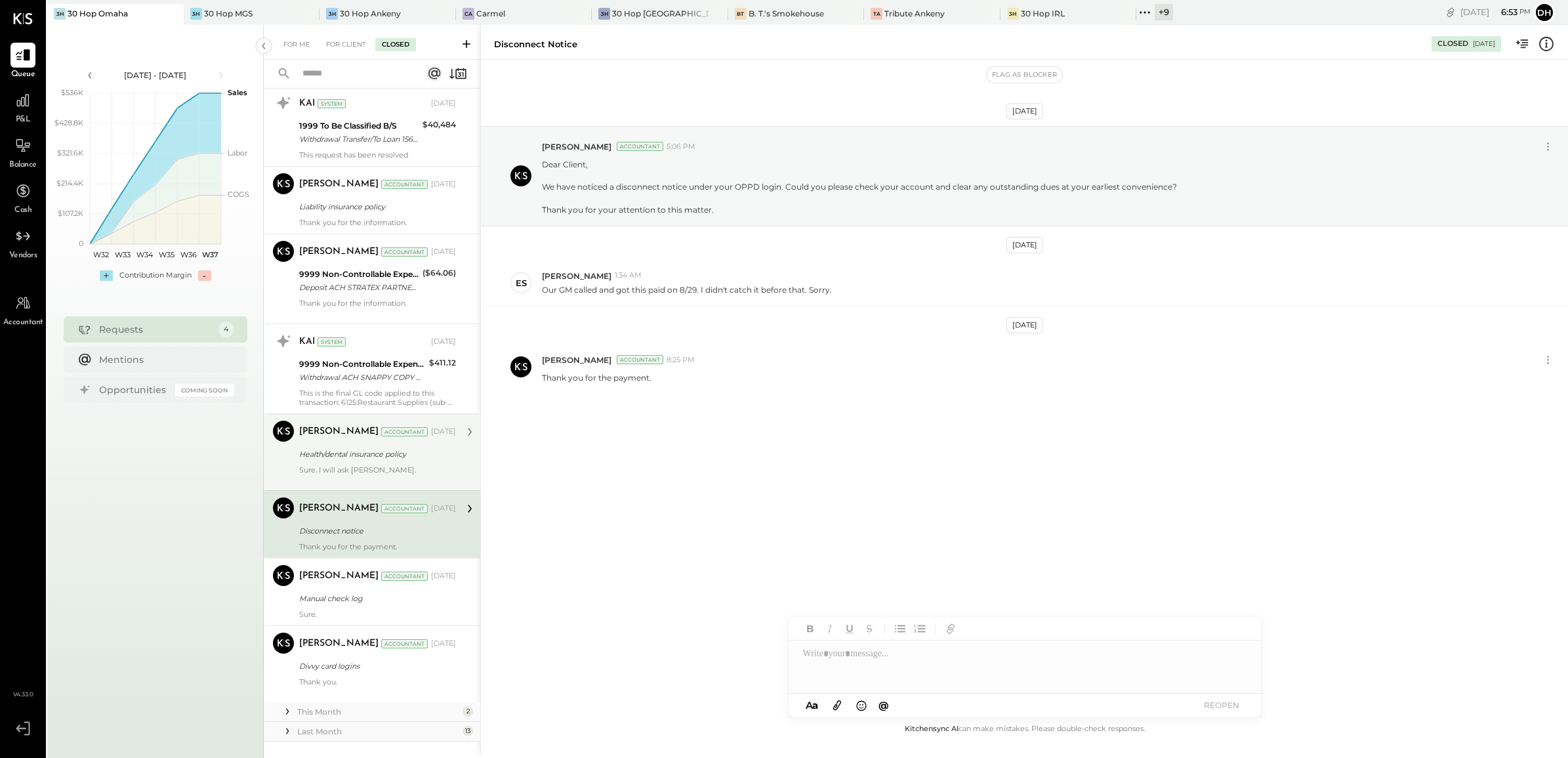
click at [351, 479] on div at bounding box center [378, 478] width 157 height 9
